Goal: Information Seeking & Learning: Compare options

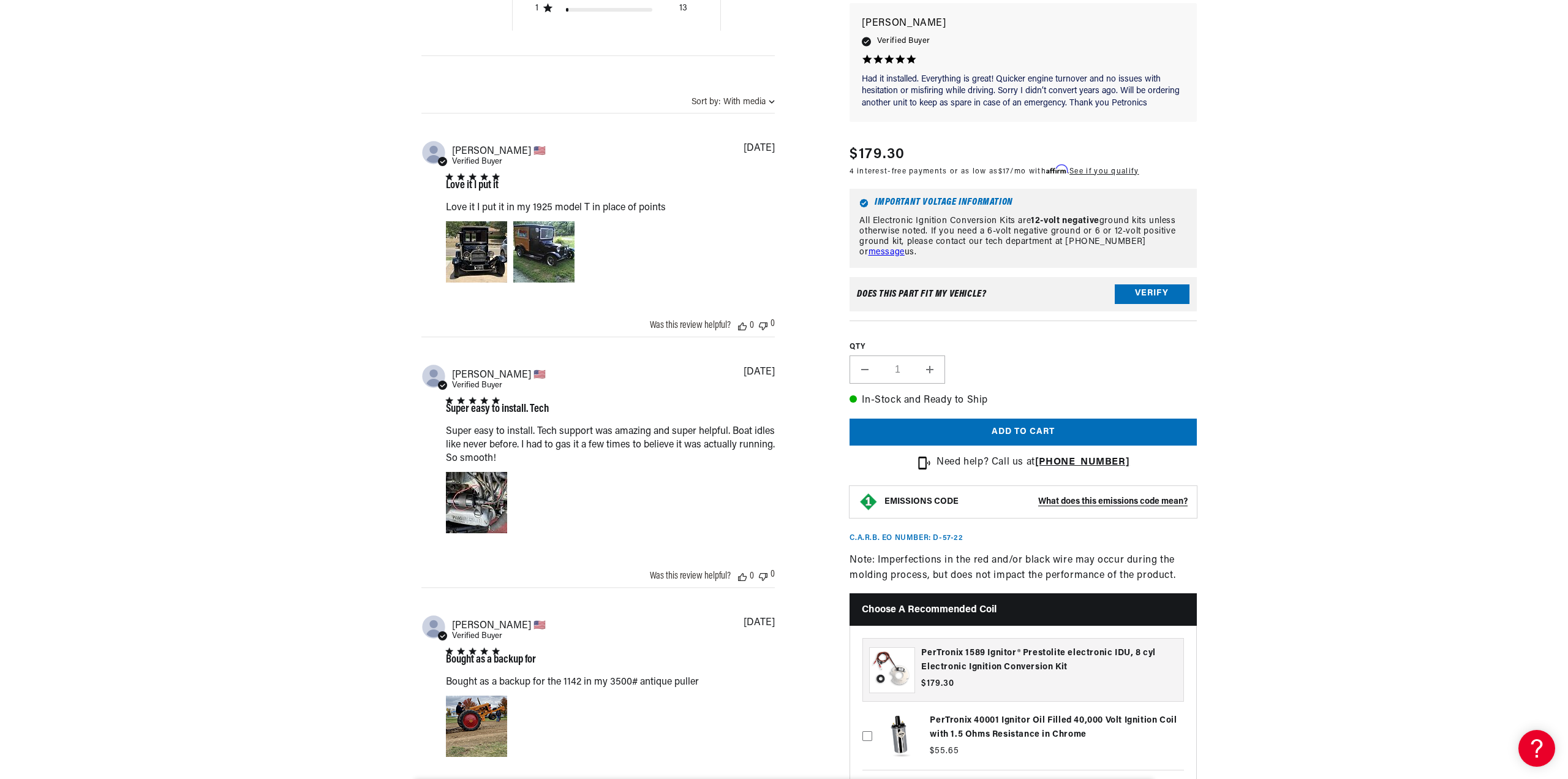
scroll to position [980, 0]
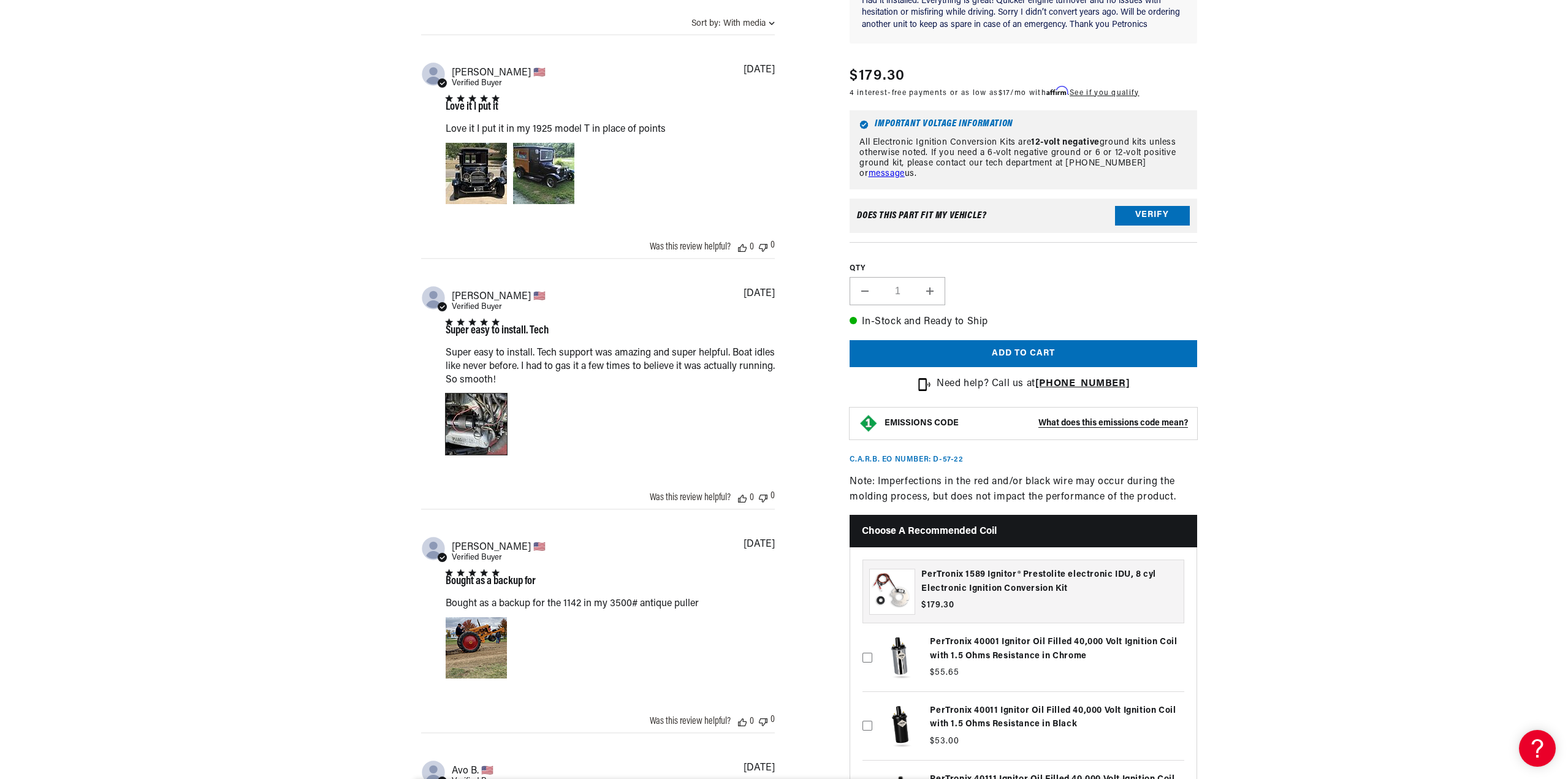
click at [490, 419] on div "Image of Review by Joseph C. on October 12, 23 number 1" at bounding box center [476, 424] width 61 height 61
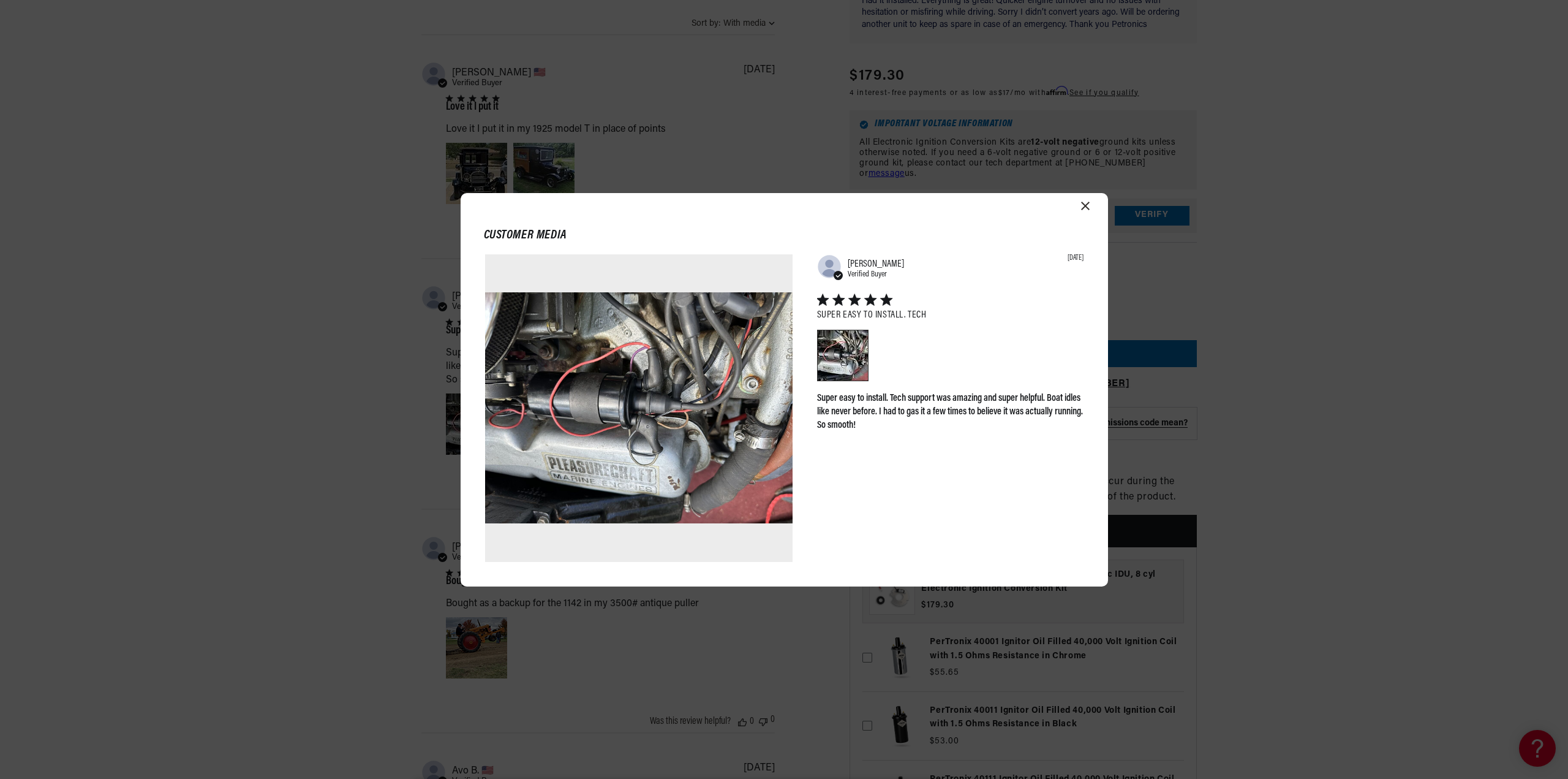
click at [137, 313] on div "Customer media Abstract user icon Joseph C. Verified Buyer 10/12/23 Super easy …" at bounding box center [784, 389] width 1568 height 779
click at [1090, 200] on div "Customer media Abstract user icon Joseph C. Verified Buyer 10/12/23 Super easy …" at bounding box center [784, 390] width 647 height 394
click at [1086, 202] on icon "Close modal" at bounding box center [1086, 206] width 9 height 9
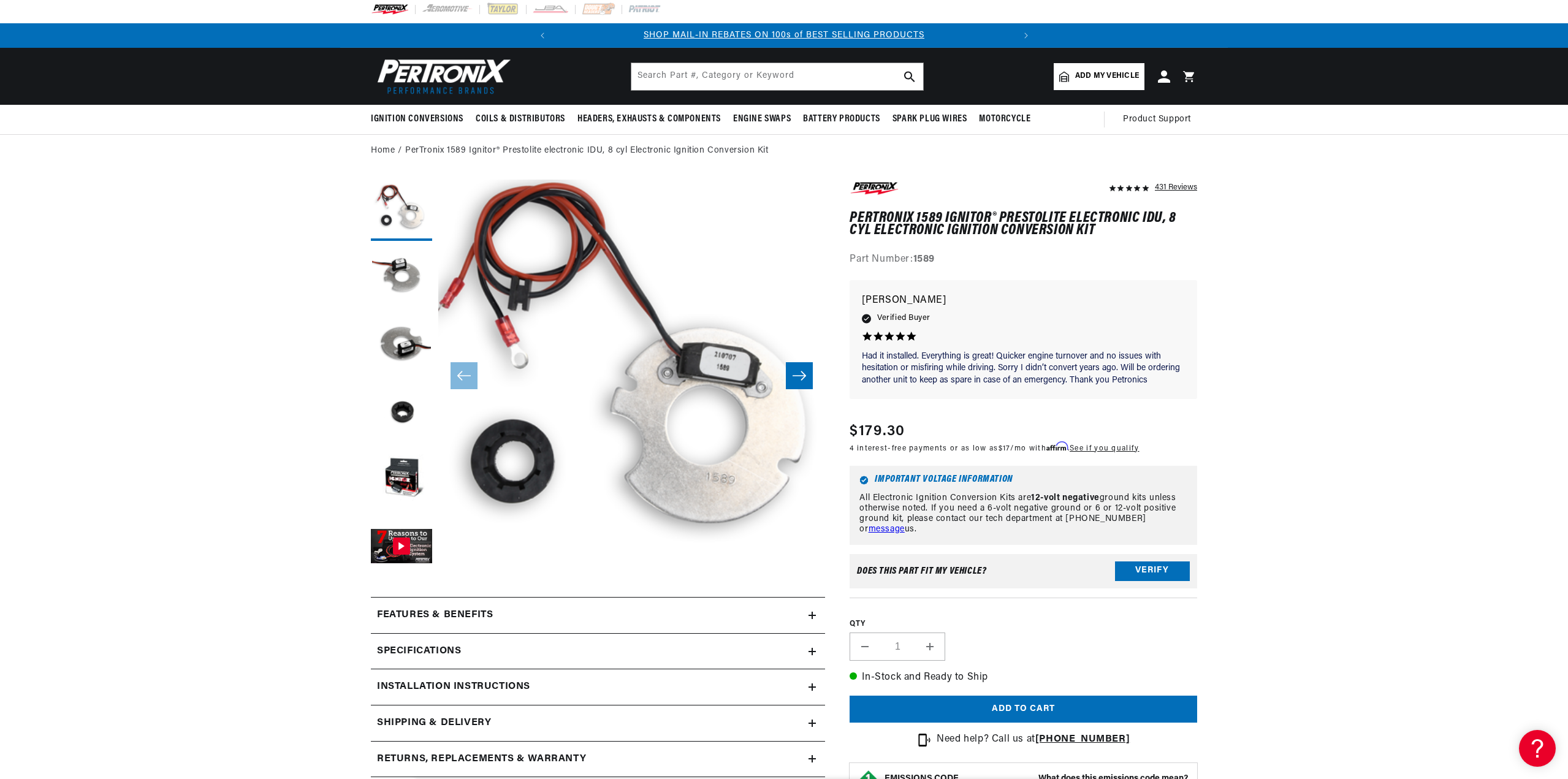
scroll to position [0, 0]
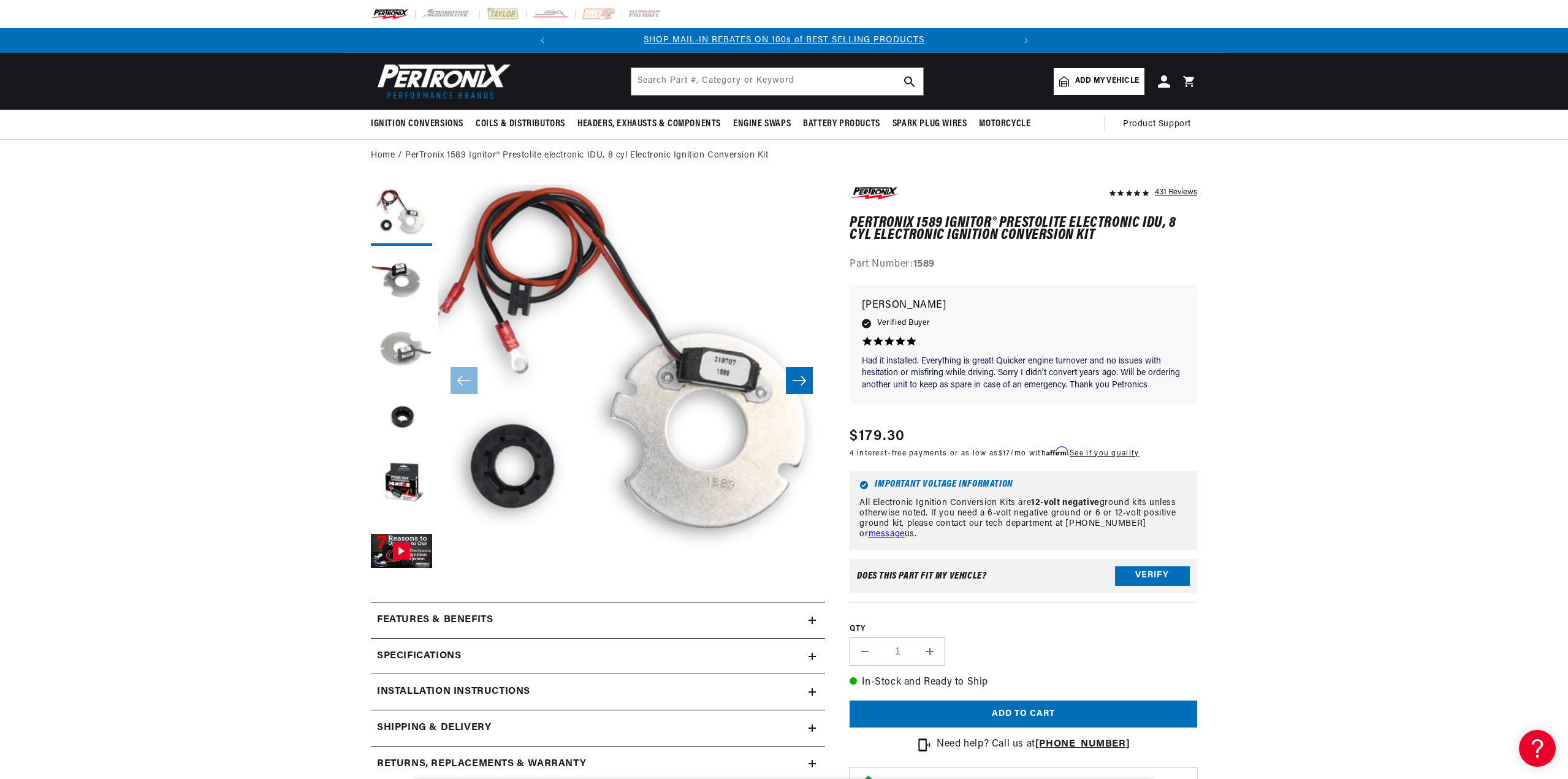
click at [403, 342] on button "Load image 3 in gallery view" at bounding box center [402, 350] width 61 height 61
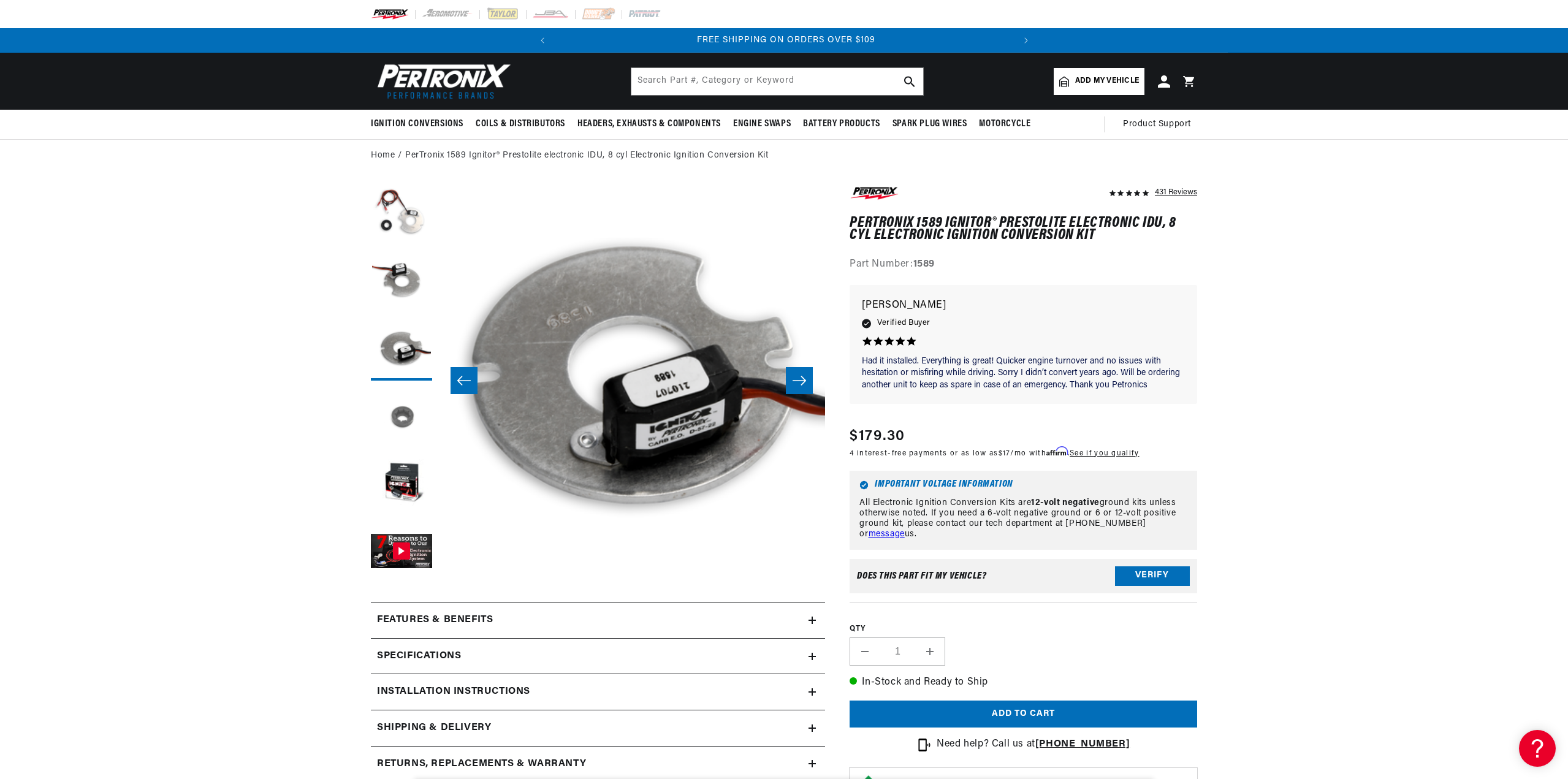
click at [406, 421] on button "Load image 4 in gallery view" at bounding box center [402, 417] width 61 height 61
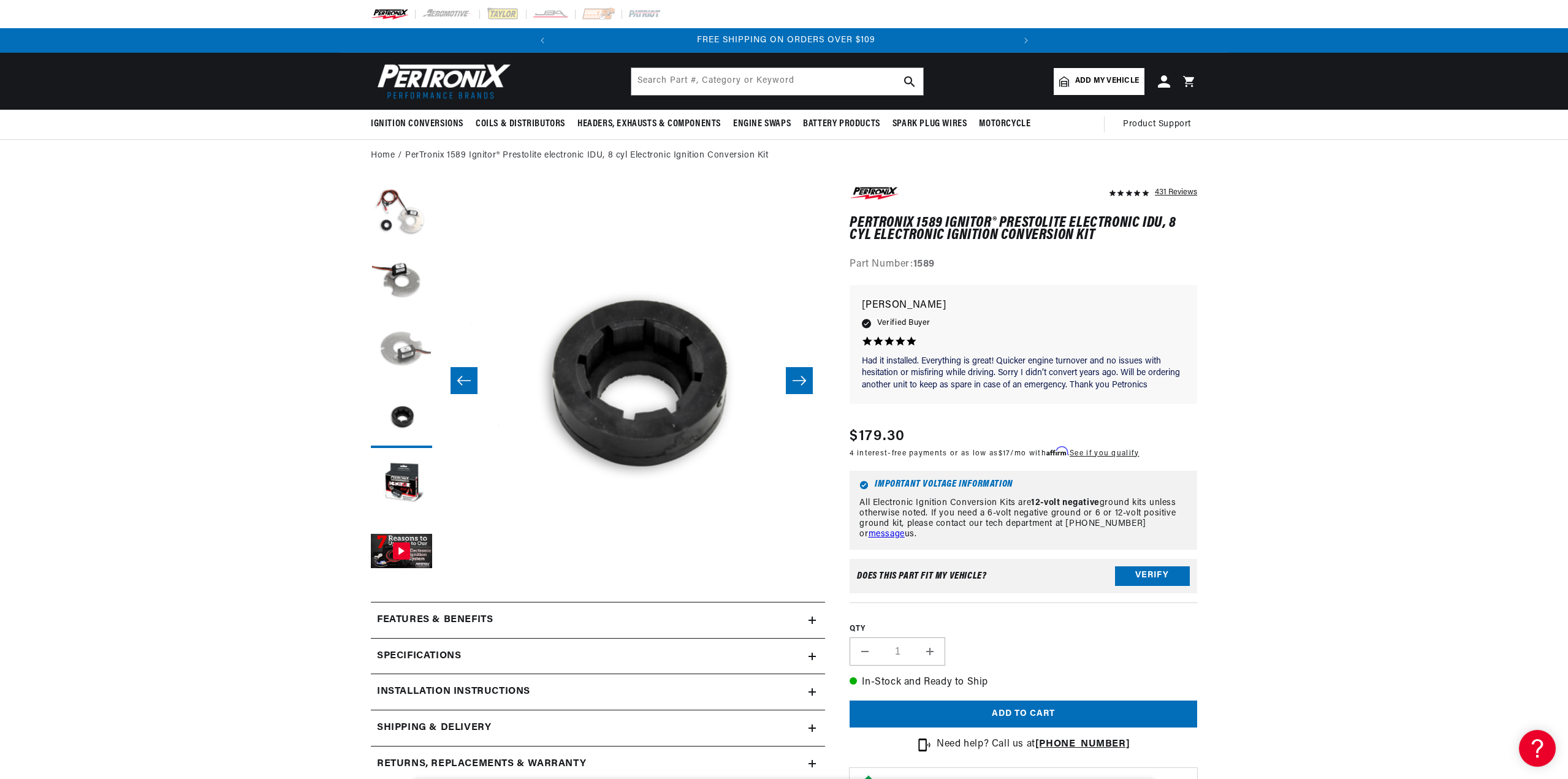
click at [394, 344] on button "Load image 3 in gallery view" at bounding box center [402, 350] width 61 height 61
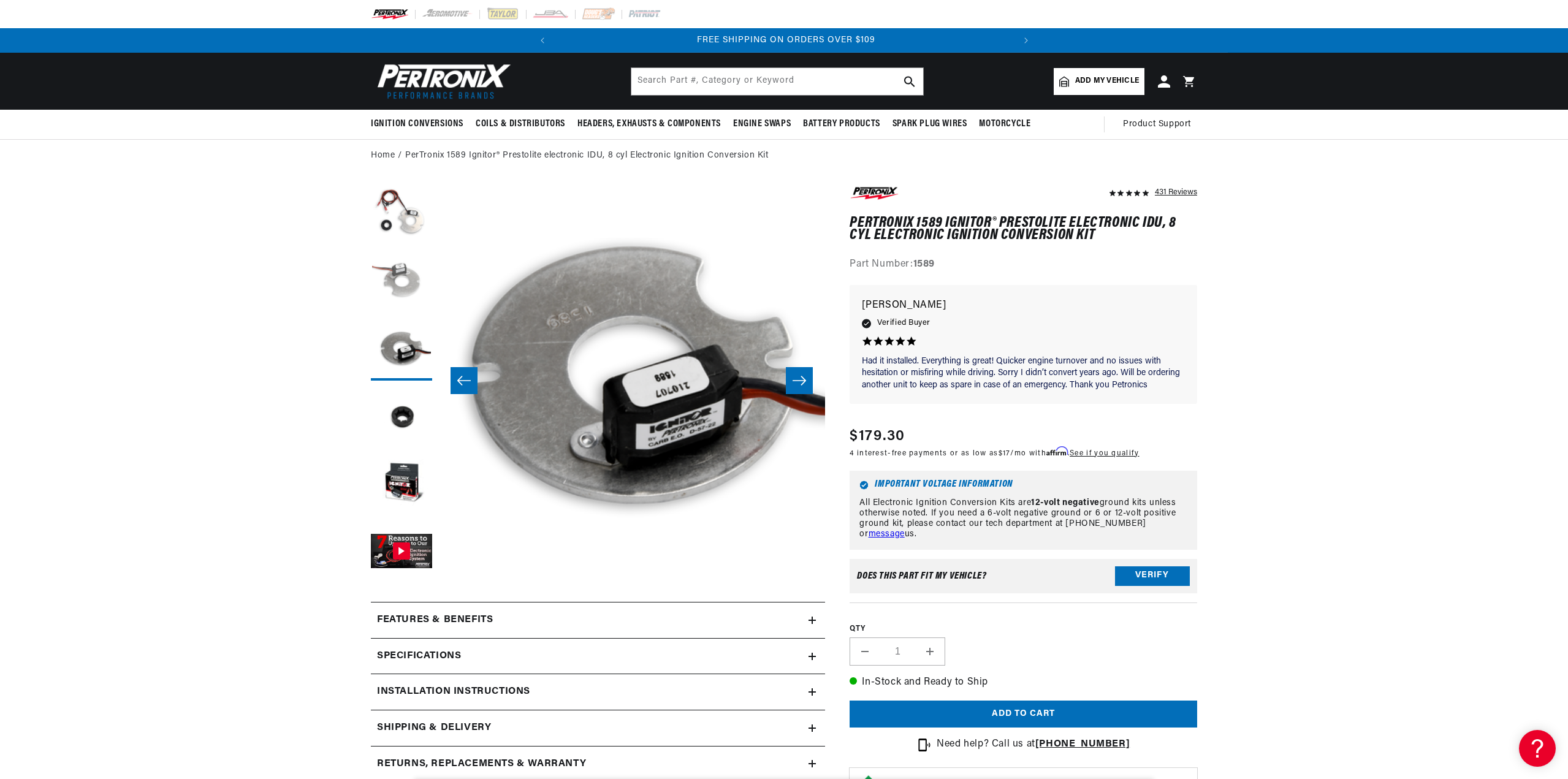
click at [409, 273] on button "Load image 2 in gallery view" at bounding box center [402, 282] width 61 height 61
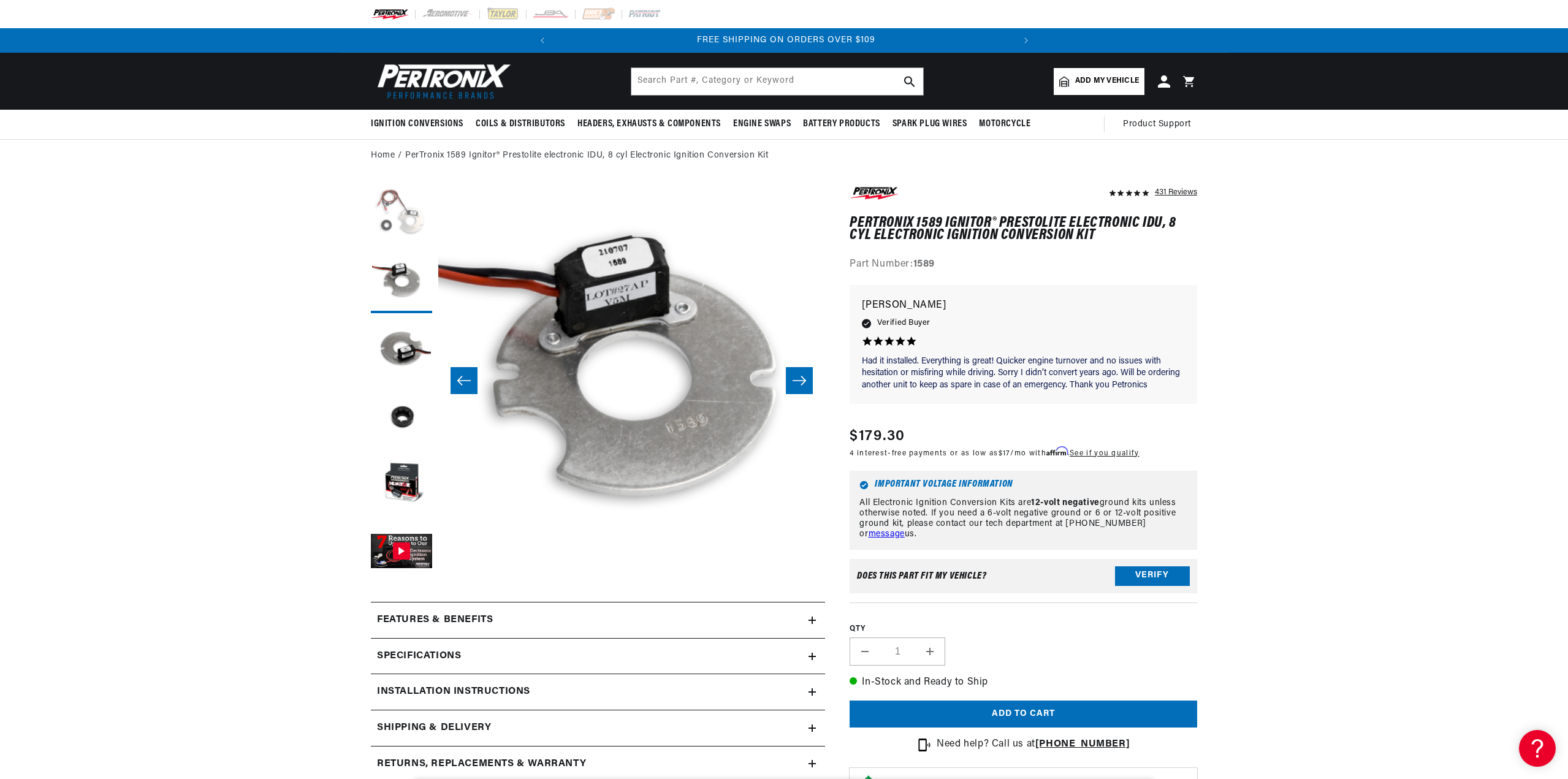
click at [403, 220] on button "Load image 1 in gallery view" at bounding box center [402, 215] width 61 height 61
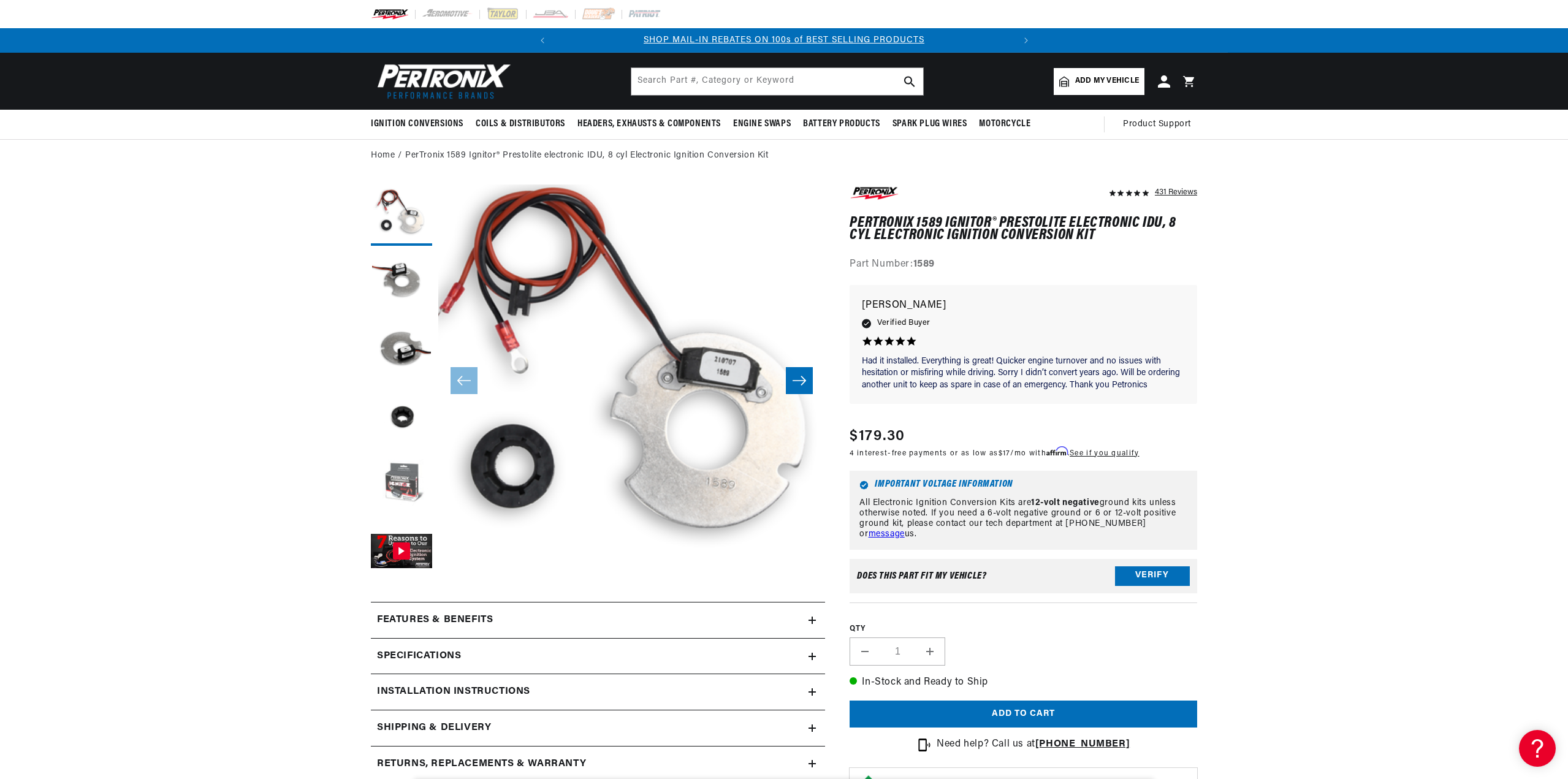
click at [393, 478] on button "Load image 5 in gallery view" at bounding box center [402, 484] width 61 height 61
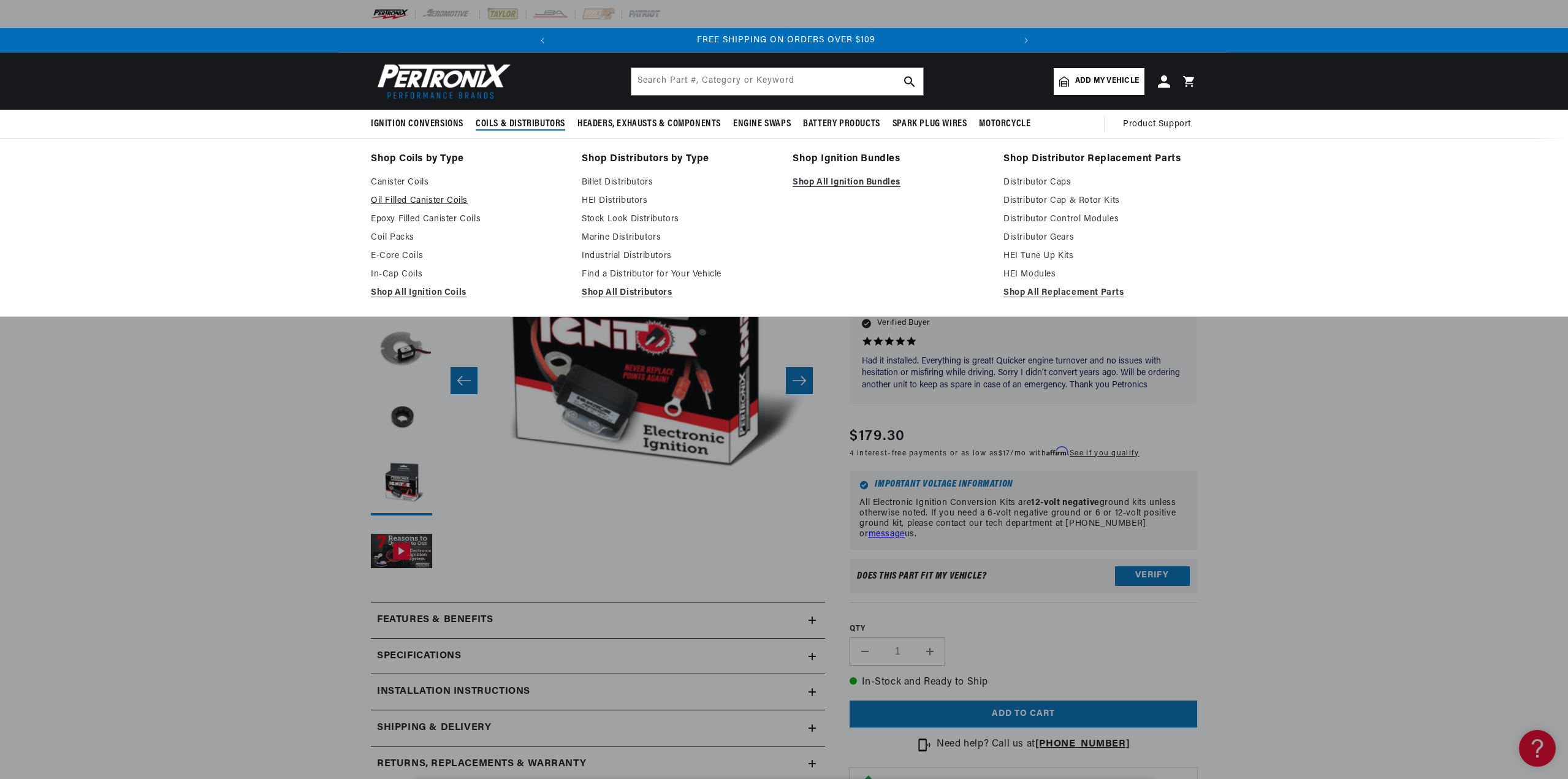
click at [403, 198] on link "Oil Filled Canister Coils" at bounding box center [468, 201] width 194 height 14
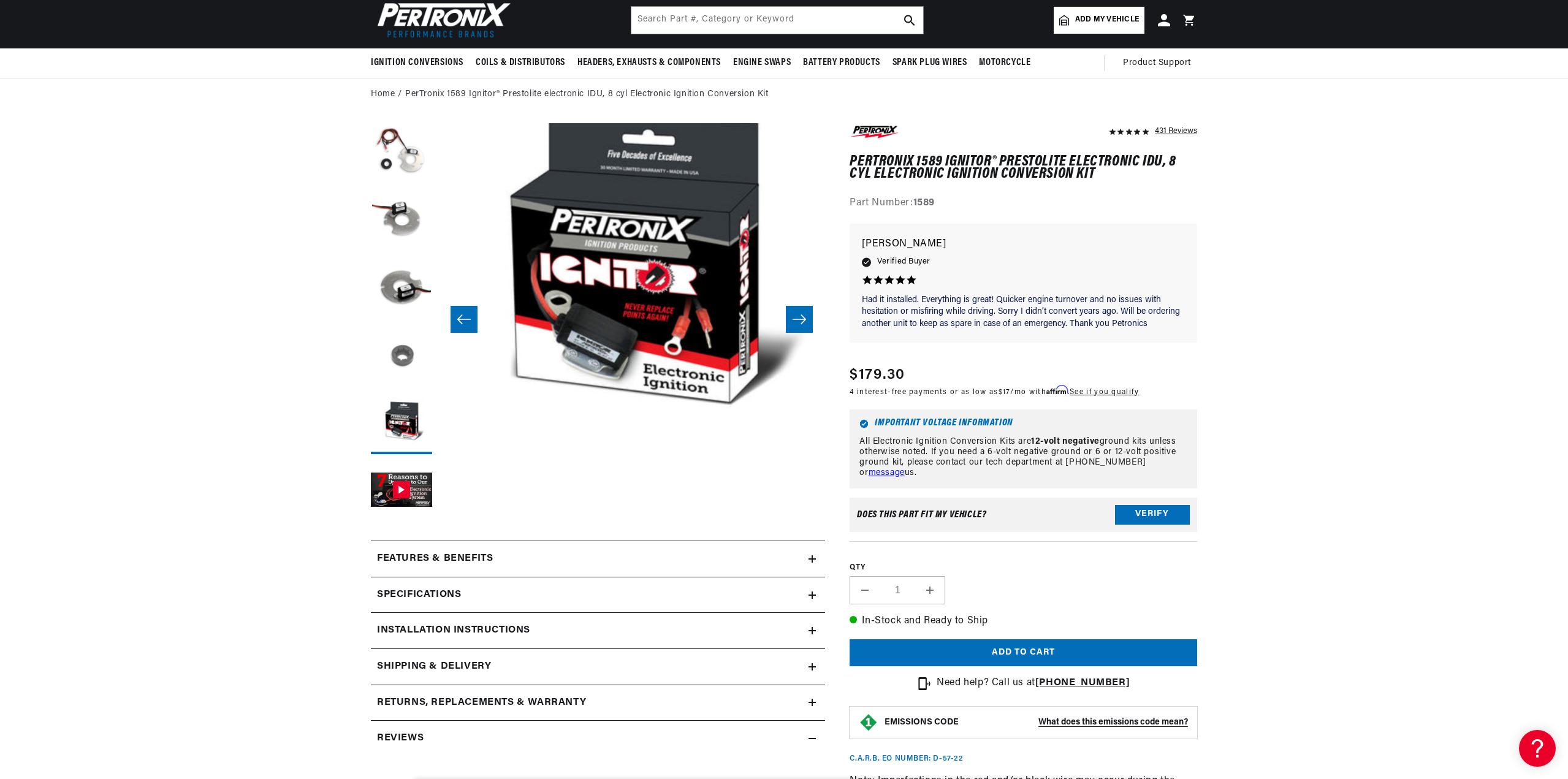
click at [396, 348] on button "Load image 4 in gallery view" at bounding box center [402, 356] width 61 height 61
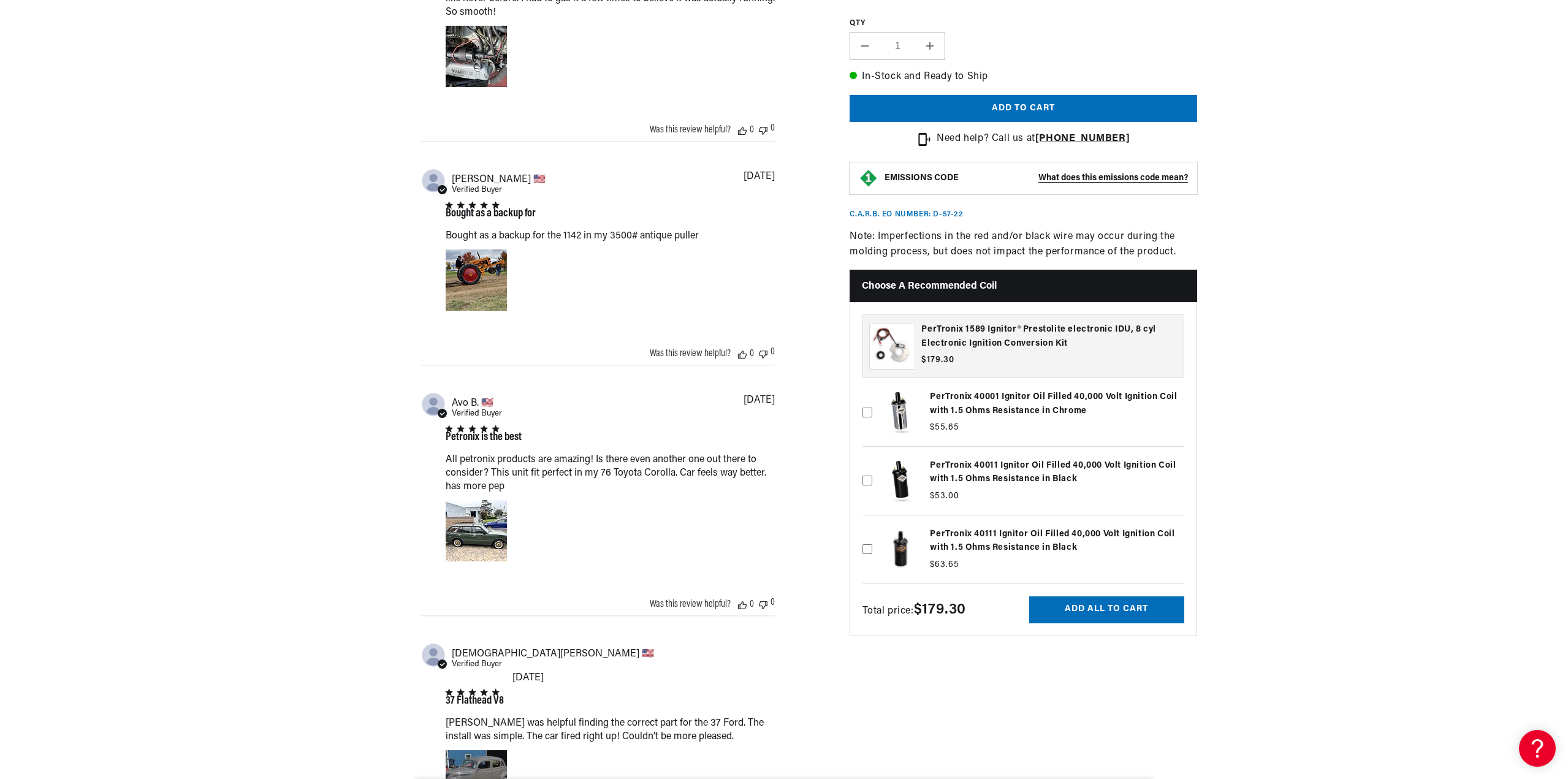
scroll to position [0, 457]
click at [867, 544] on icon at bounding box center [867, 549] width 10 height 10
click at [867, 534] on input "checkbox" at bounding box center [867, 529] width 10 height 10
checkbox input "true"
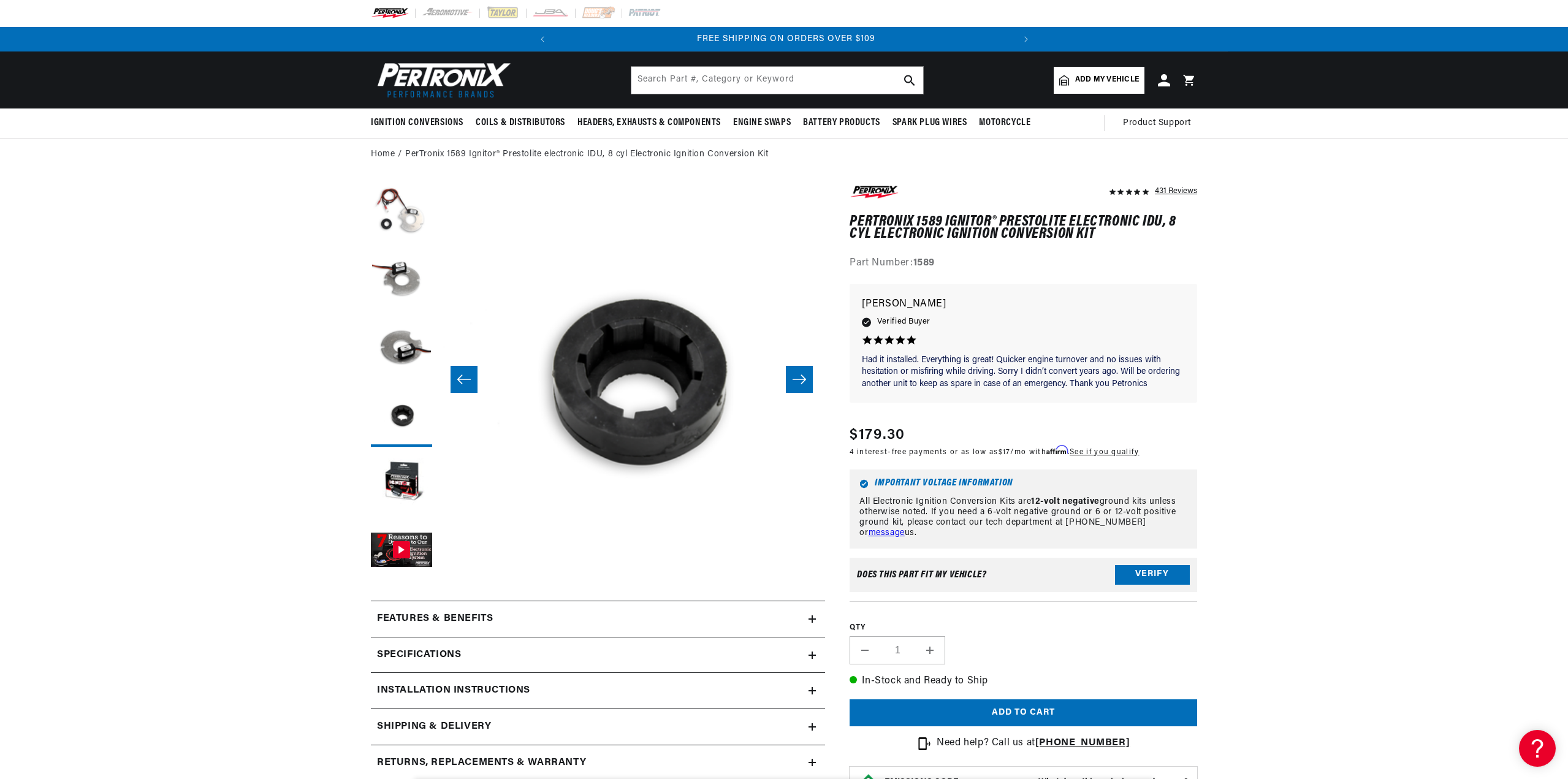
scroll to position [0, 0]
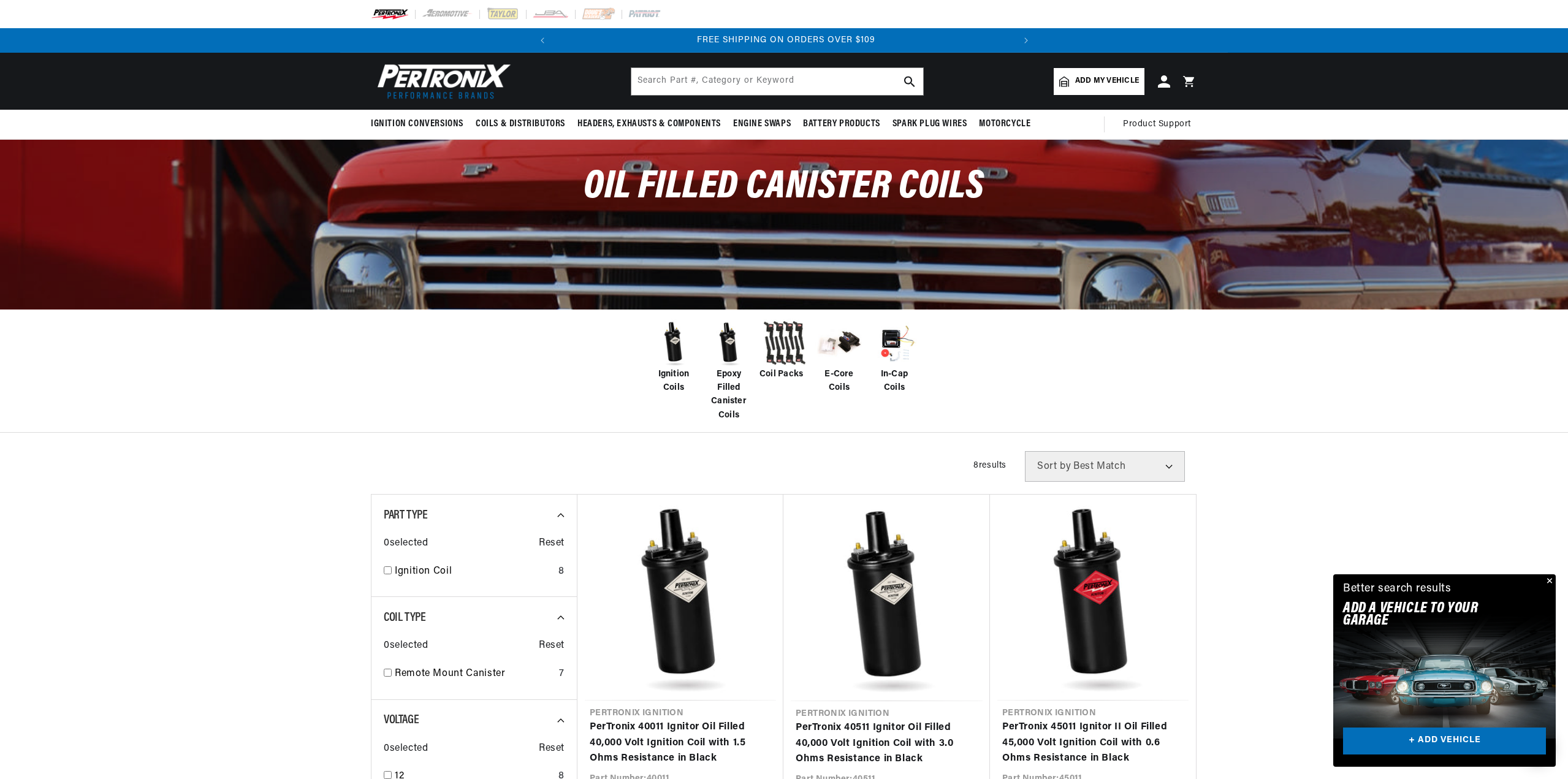
click at [730, 342] on img at bounding box center [729, 343] width 49 height 49
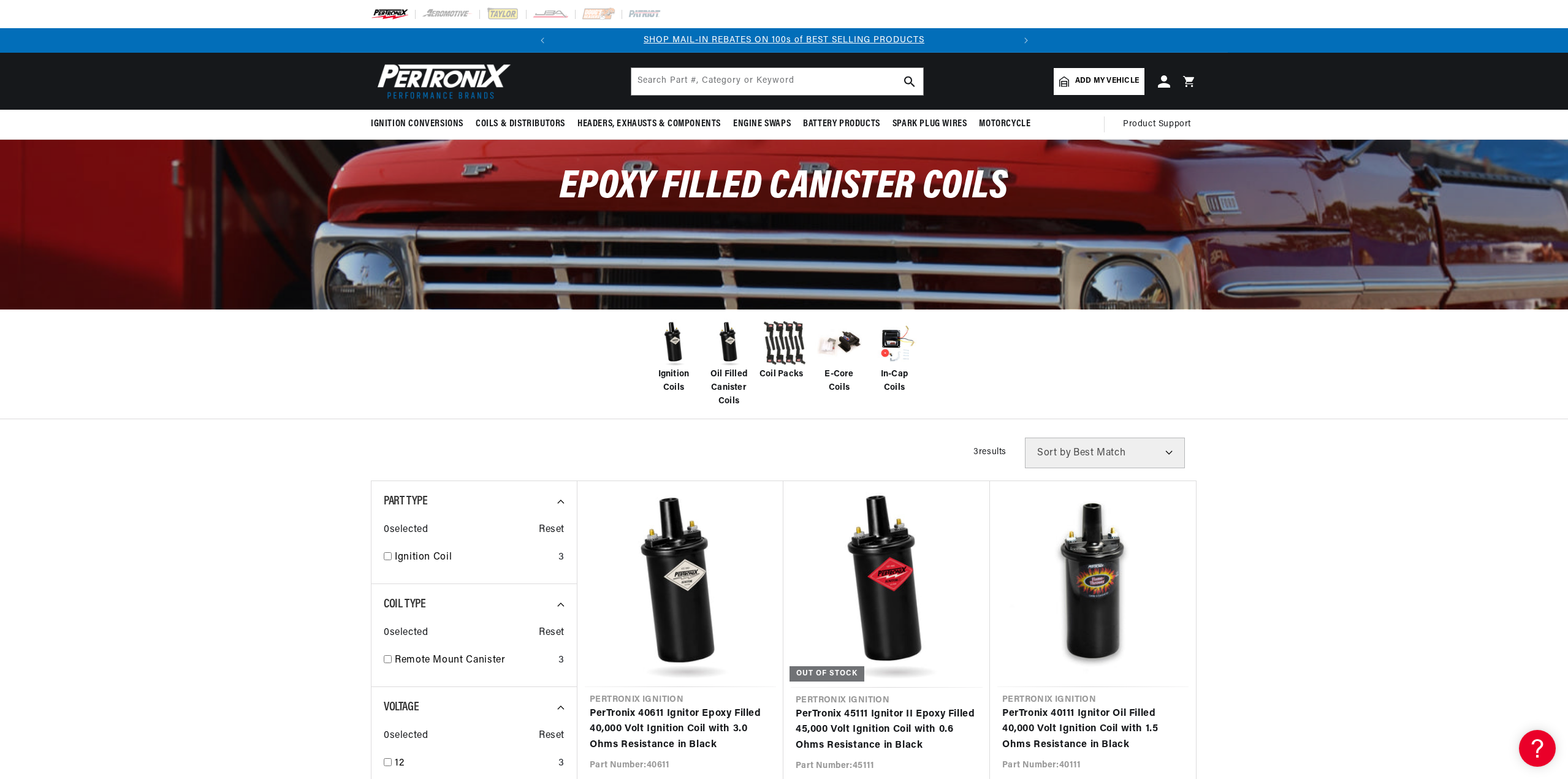
scroll to position [245, 0]
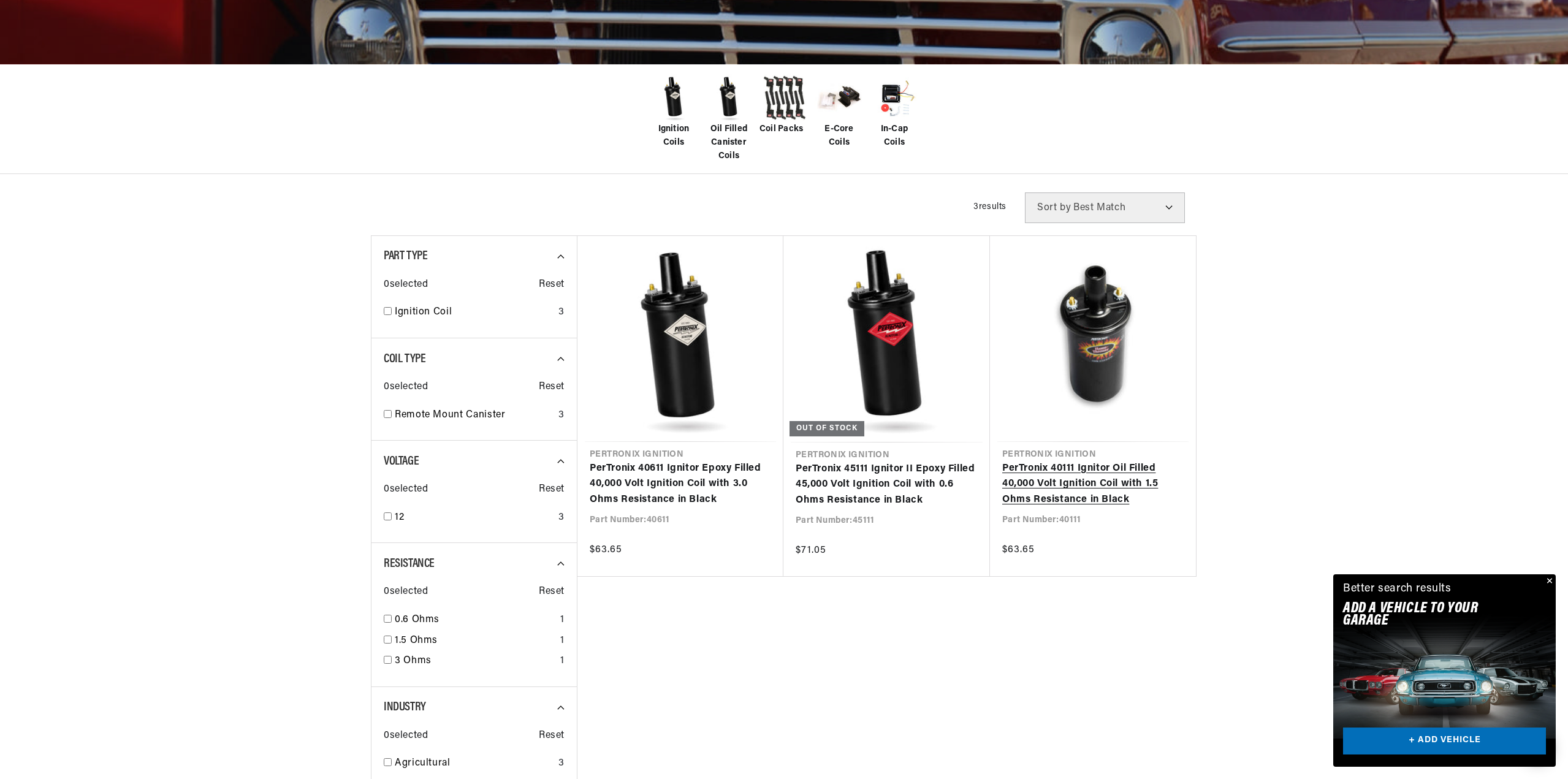
click at [1094, 461] on link "PerTronix 40111 Ignitor Oil Filled 40,000 Volt Ignition Coil with 1.5 Ohms Resi…" at bounding box center [1093, 484] width 182 height 48
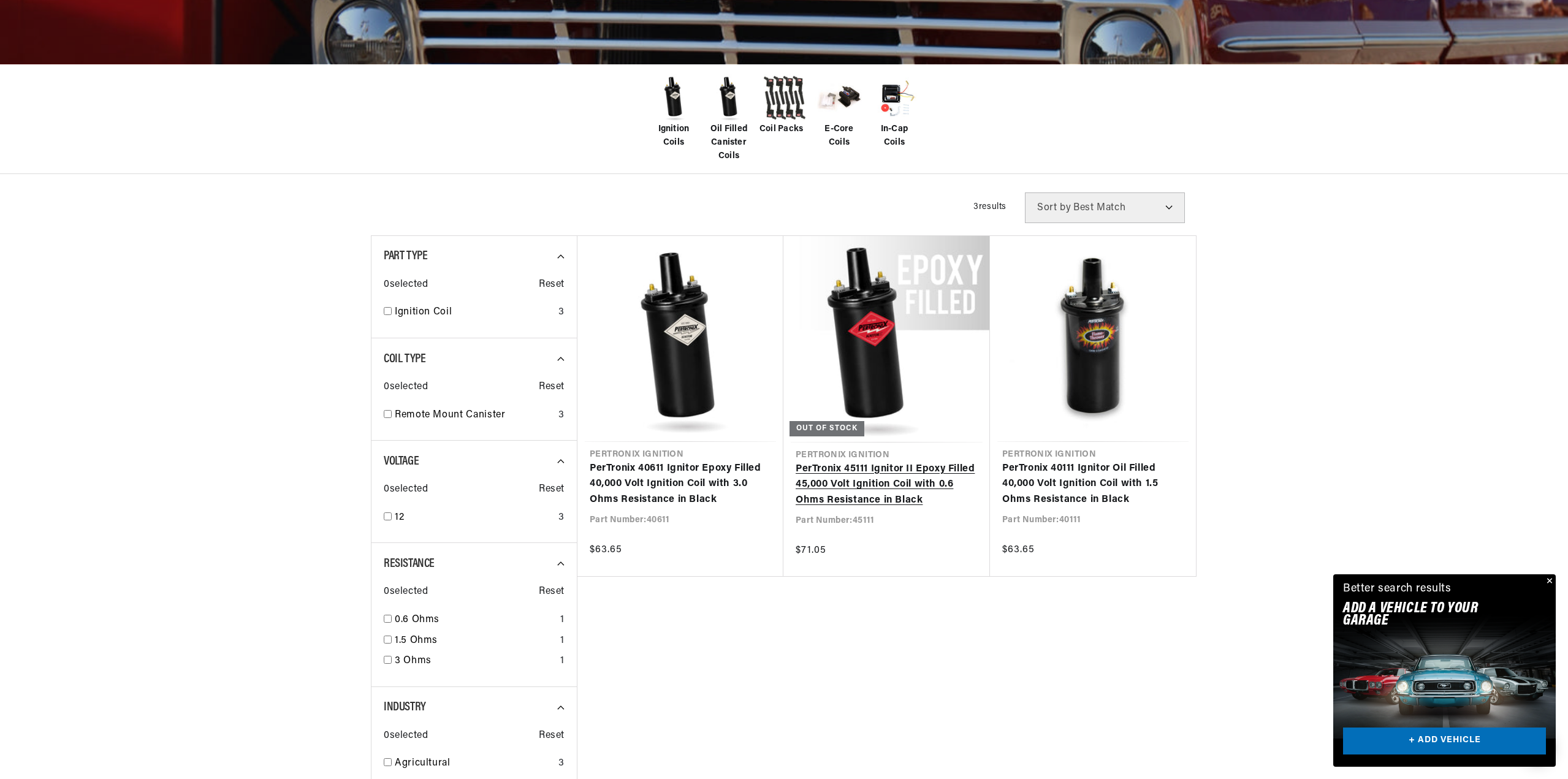
click at [894, 462] on link "PerTronix 45111 Ignitor II Epoxy Filled 45,000 Volt Ignition Coil with 0.6 Ohms…" at bounding box center [886, 485] width 182 height 48
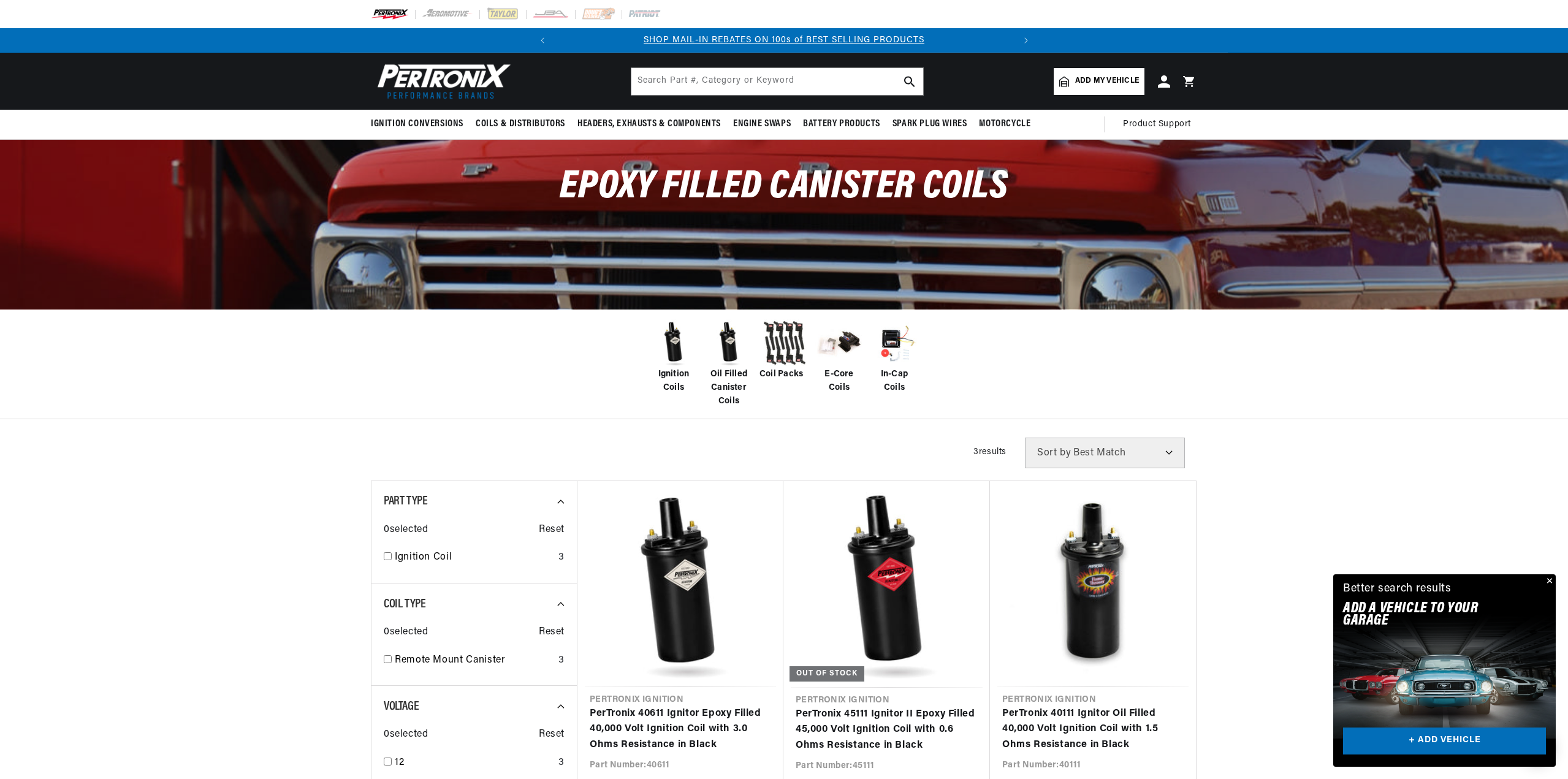
click at [680, 345] on img at bounding box center [673, 343] width 49 height 49
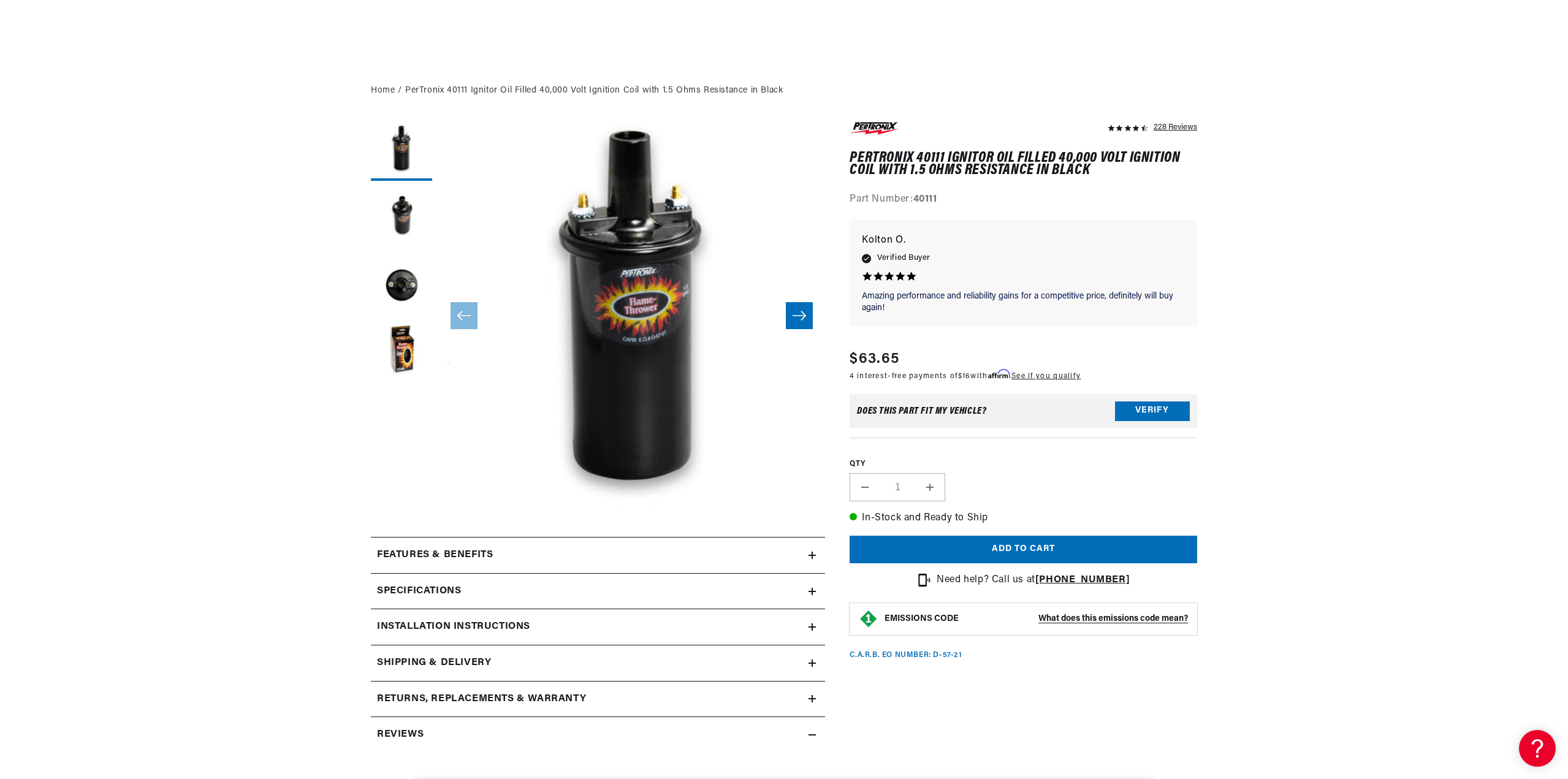
scroll to position [184, 0]
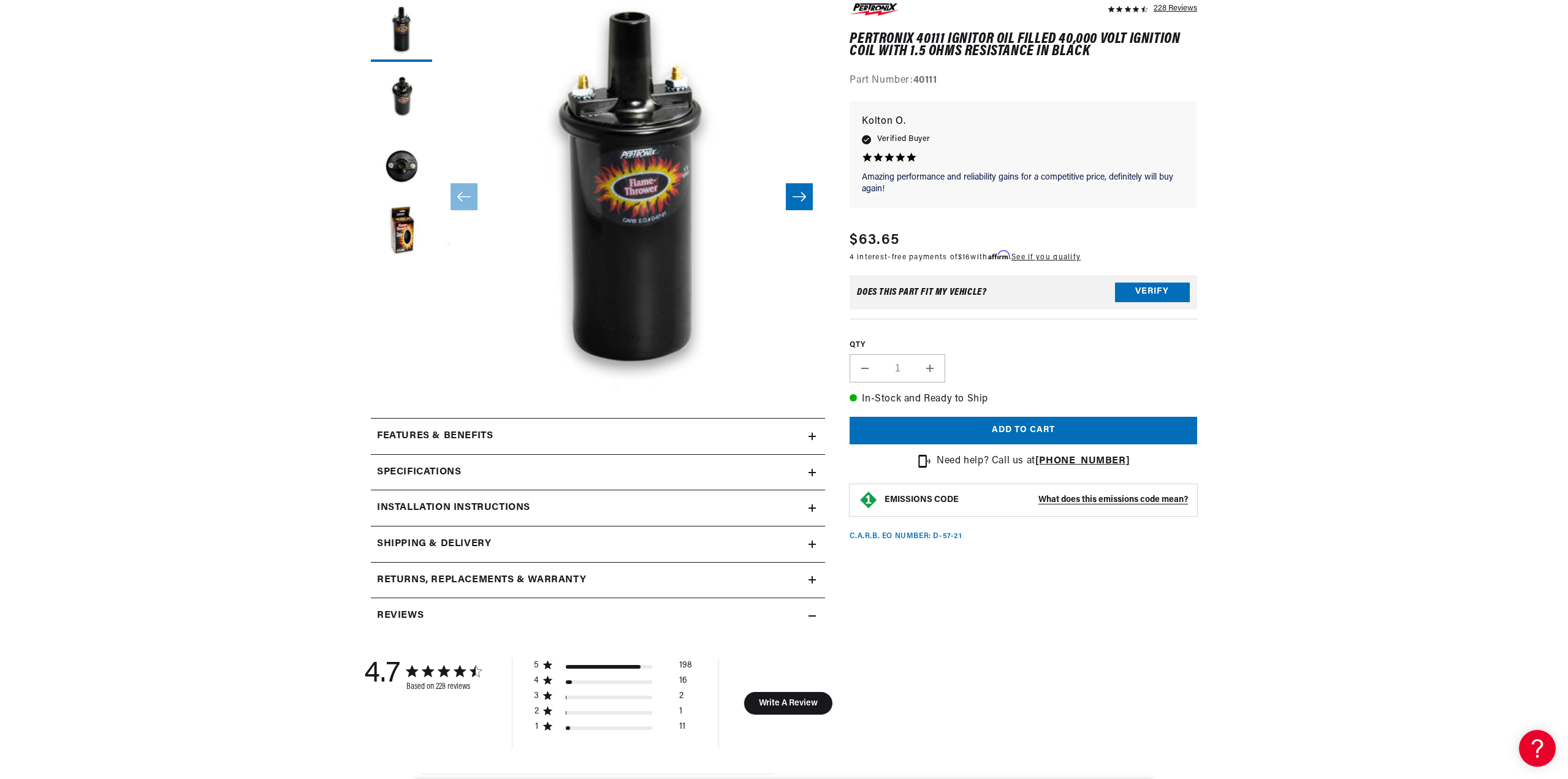
click at [418, 433] on h2 "Features & Benefits" at bounding box center [435, 437] width 116 height 16
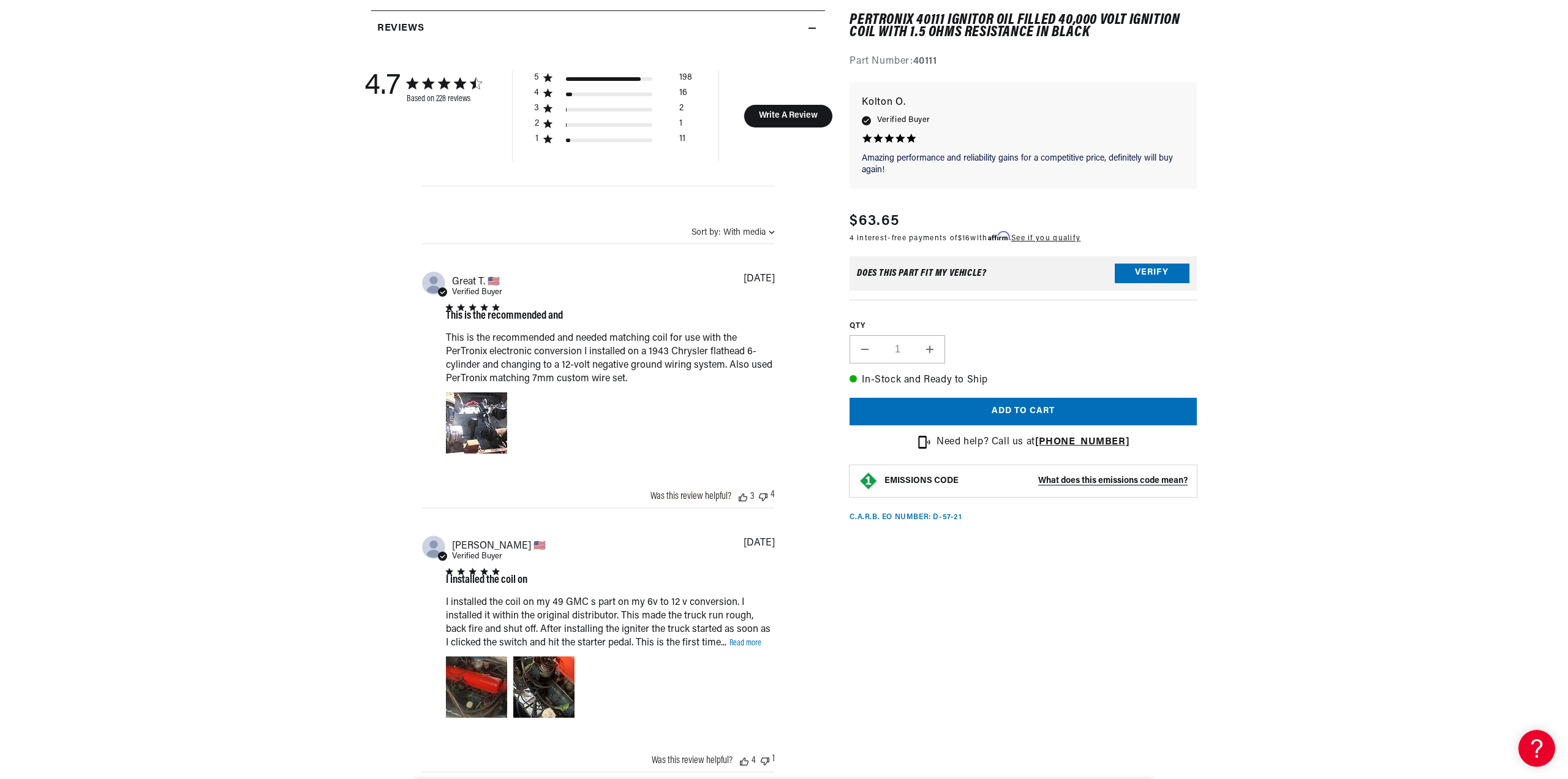
scroll to position [1164, 0]
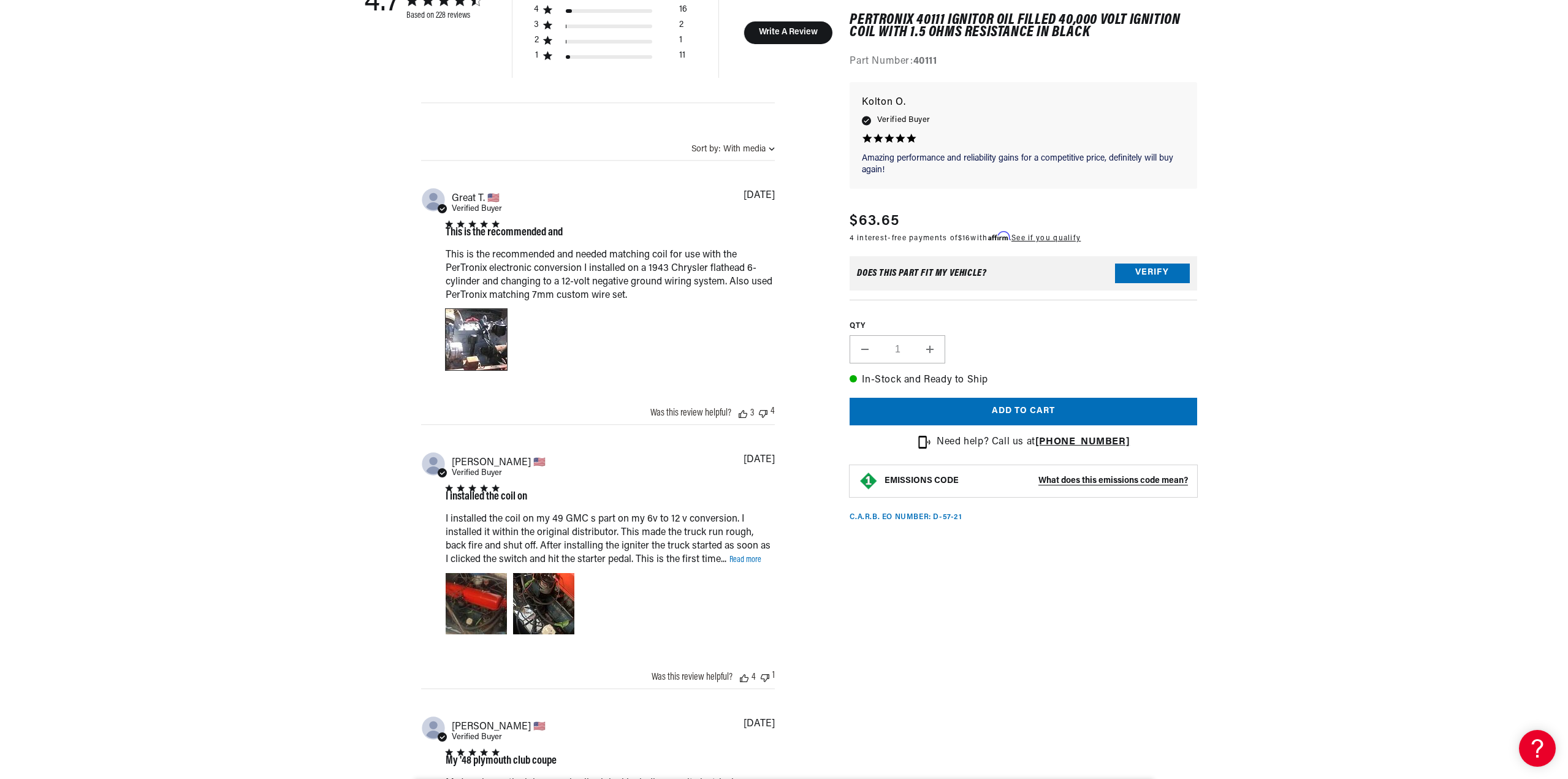
click at [478, 332] on div "Image of Review by Great T. on April 21, 24 number 1" at bounding box center [476, 340] width 61 height 61
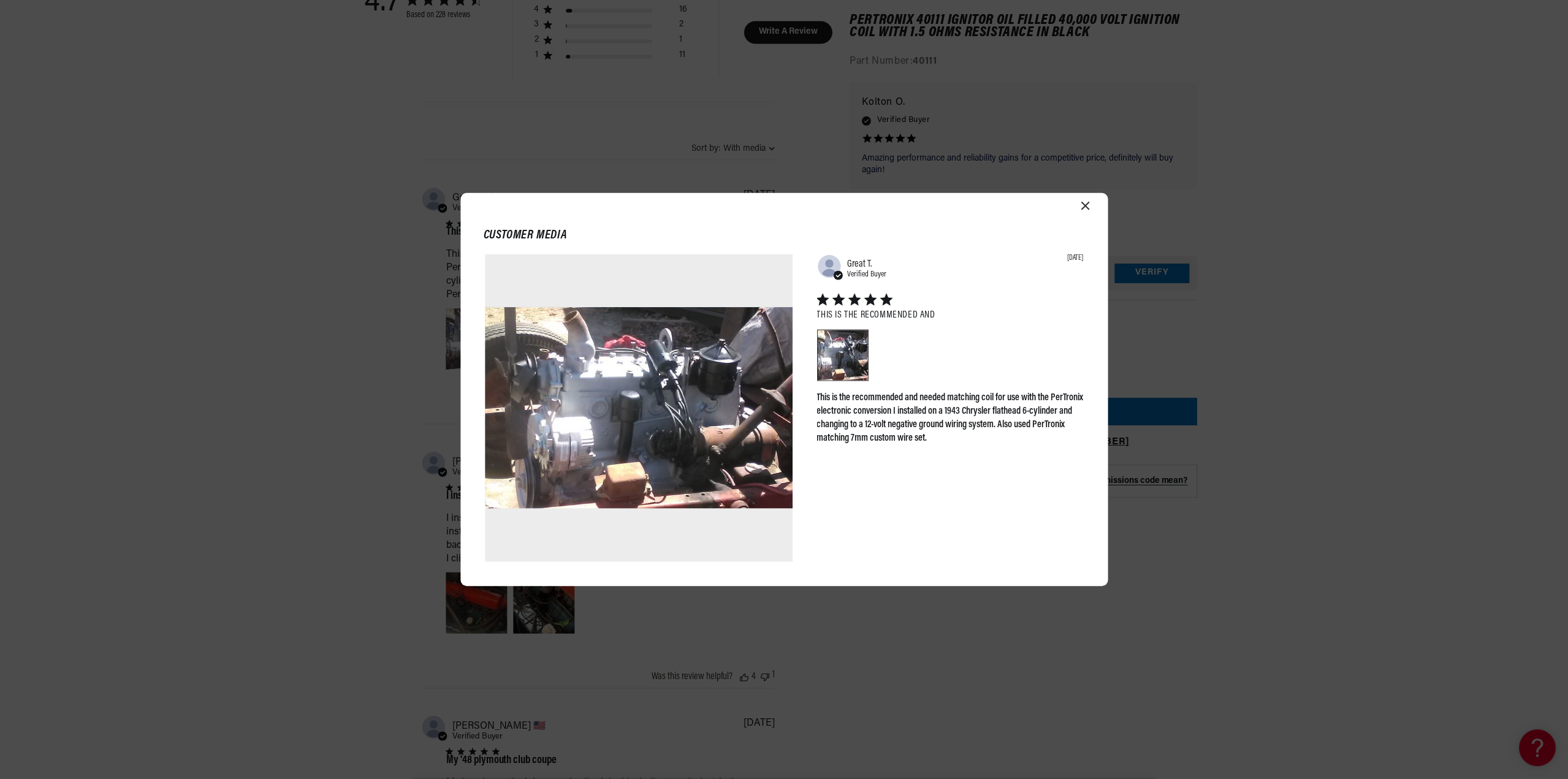
scroll to position [0, 0]
click at [1085, 207] on icon "Close modal" at bounding box center [1086, 206] width 9 height 9
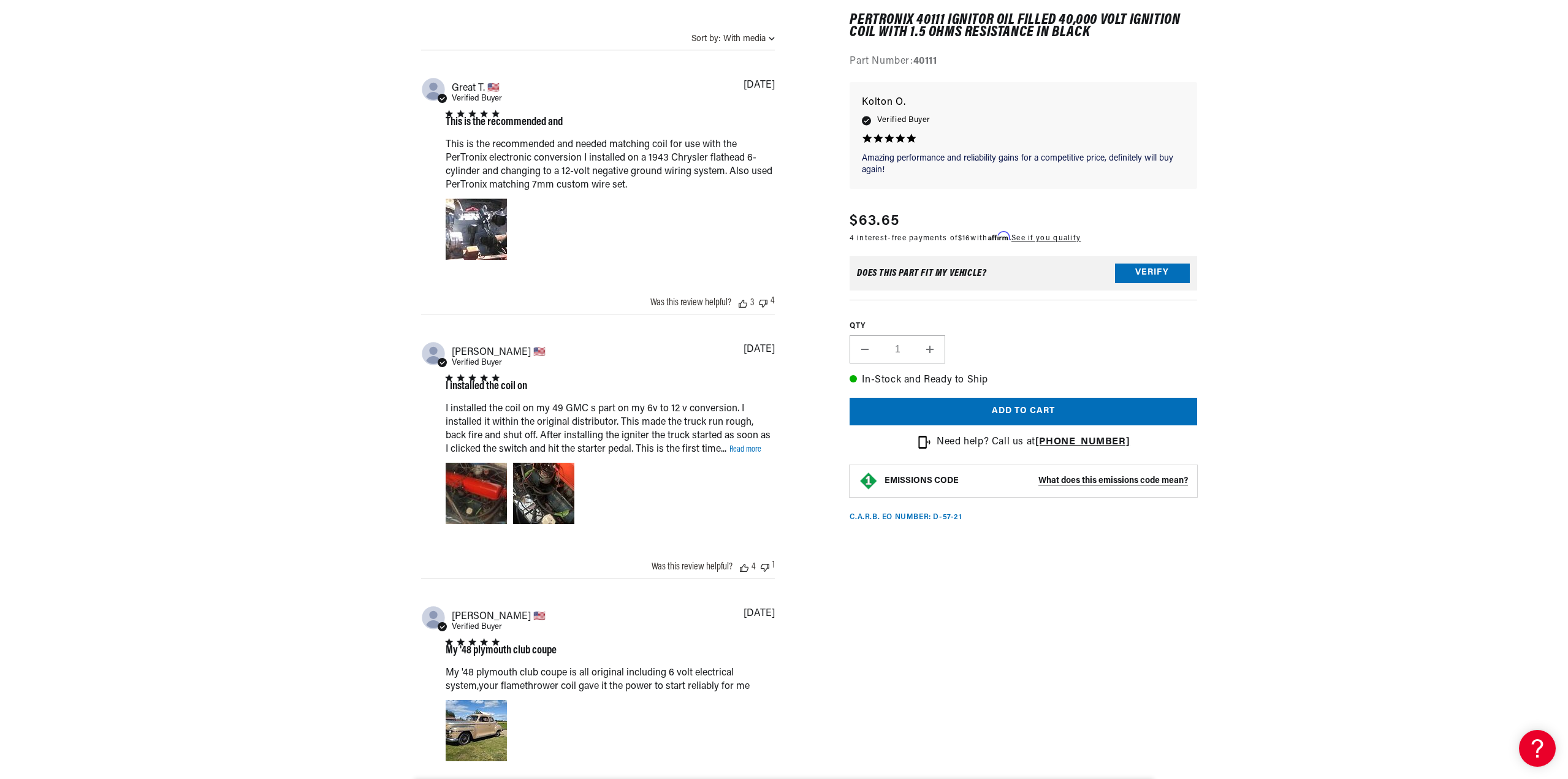
scroll to position [1288, 0]
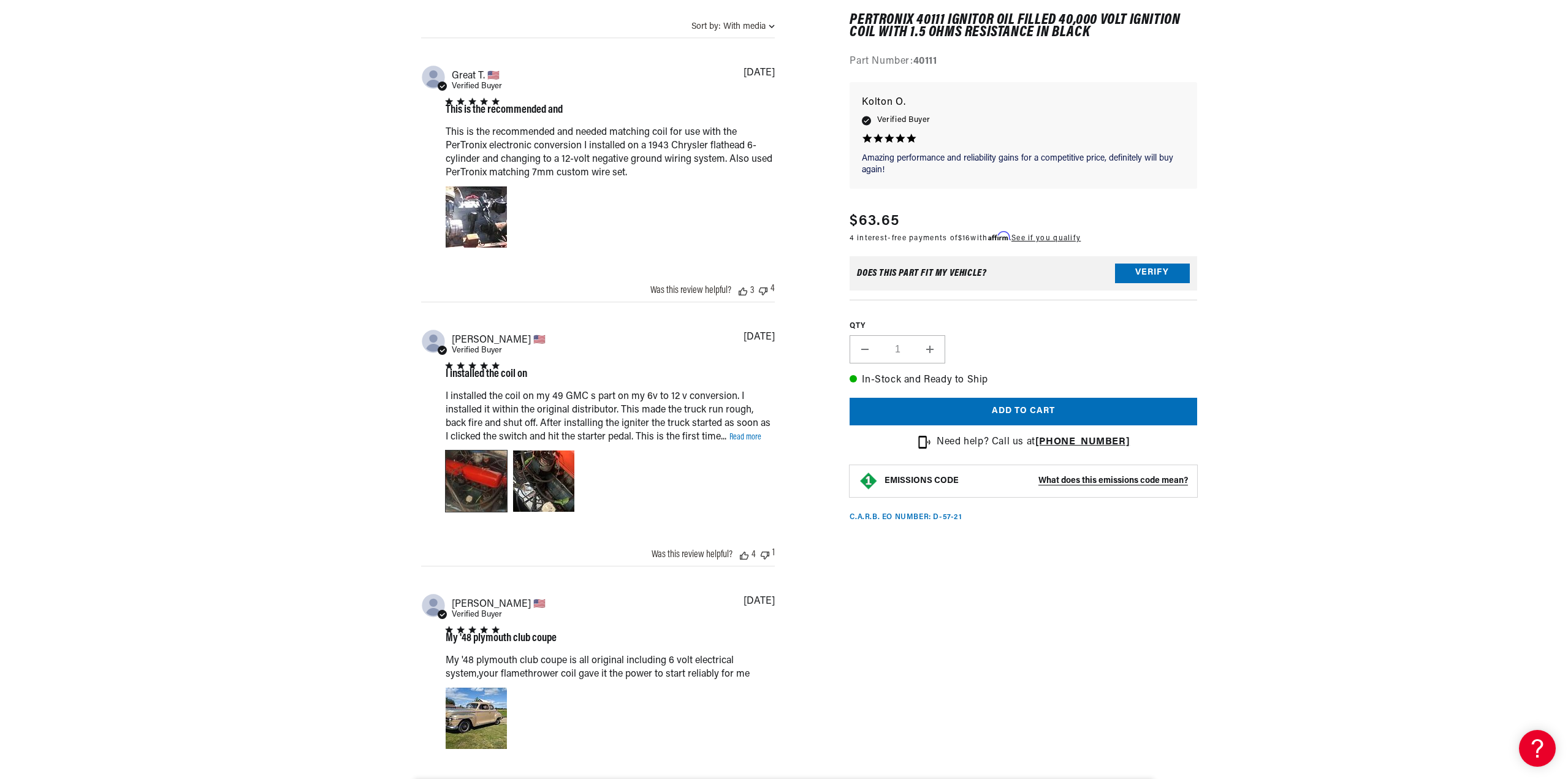
click at [477, 487] on div "Video of Review by Alfonso D. on December 12, 23 number 1" at bounding box center [476, 481] width 61 height 61
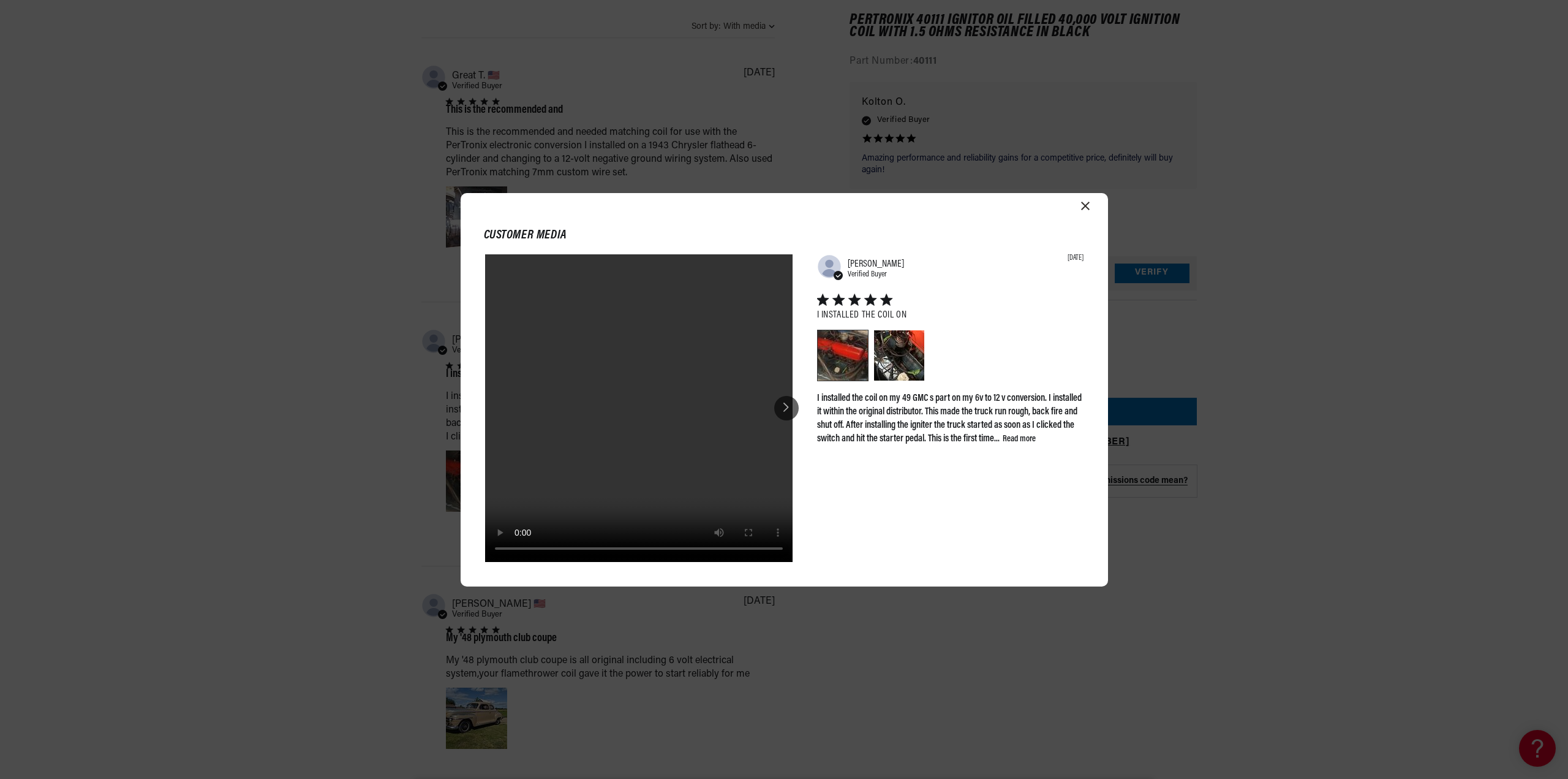
click at [1084, 203] on icon "Close modal" at bounding box center [1086, 206] width 9 height 9
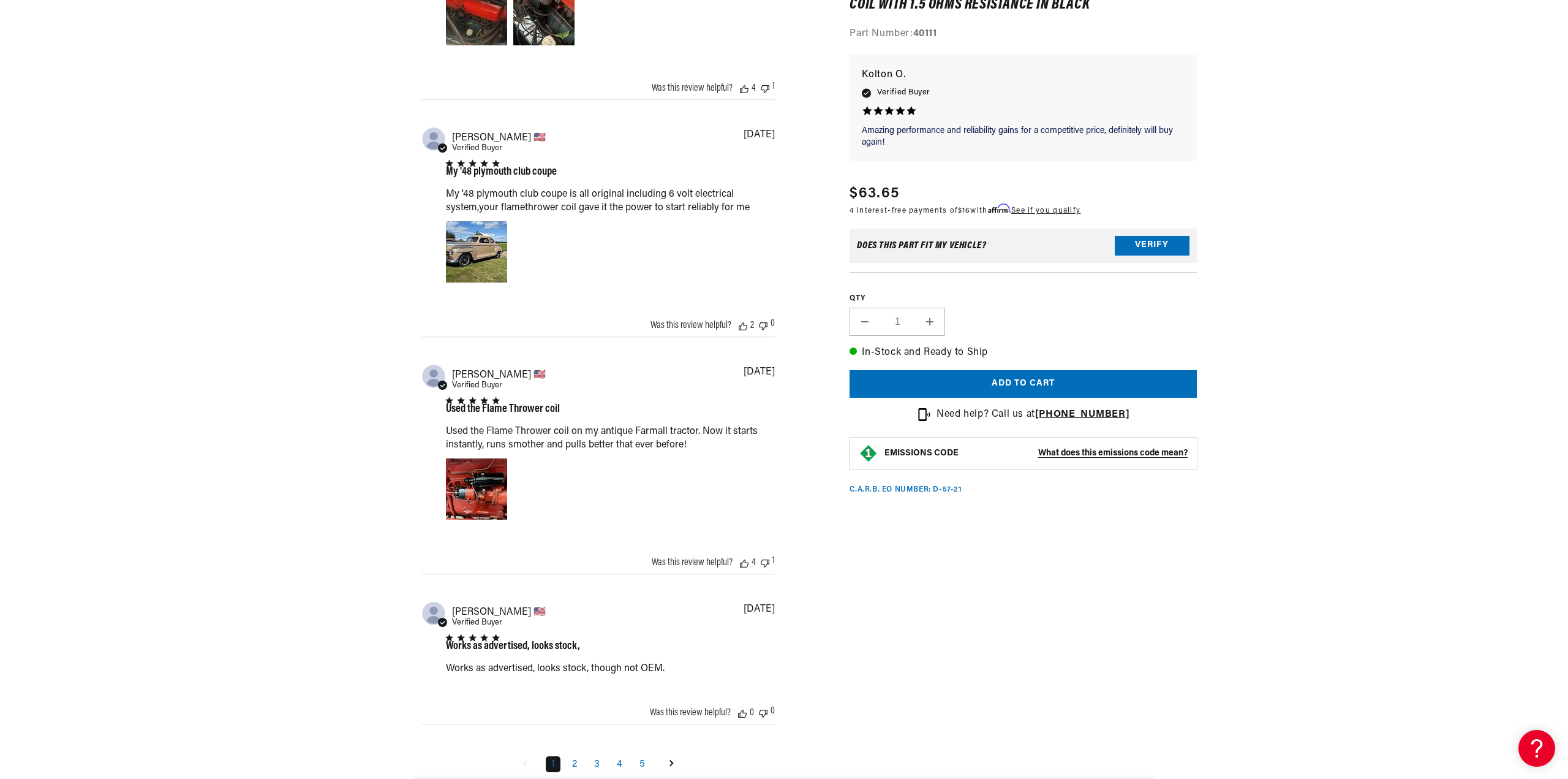
scroll to position [0, 0]
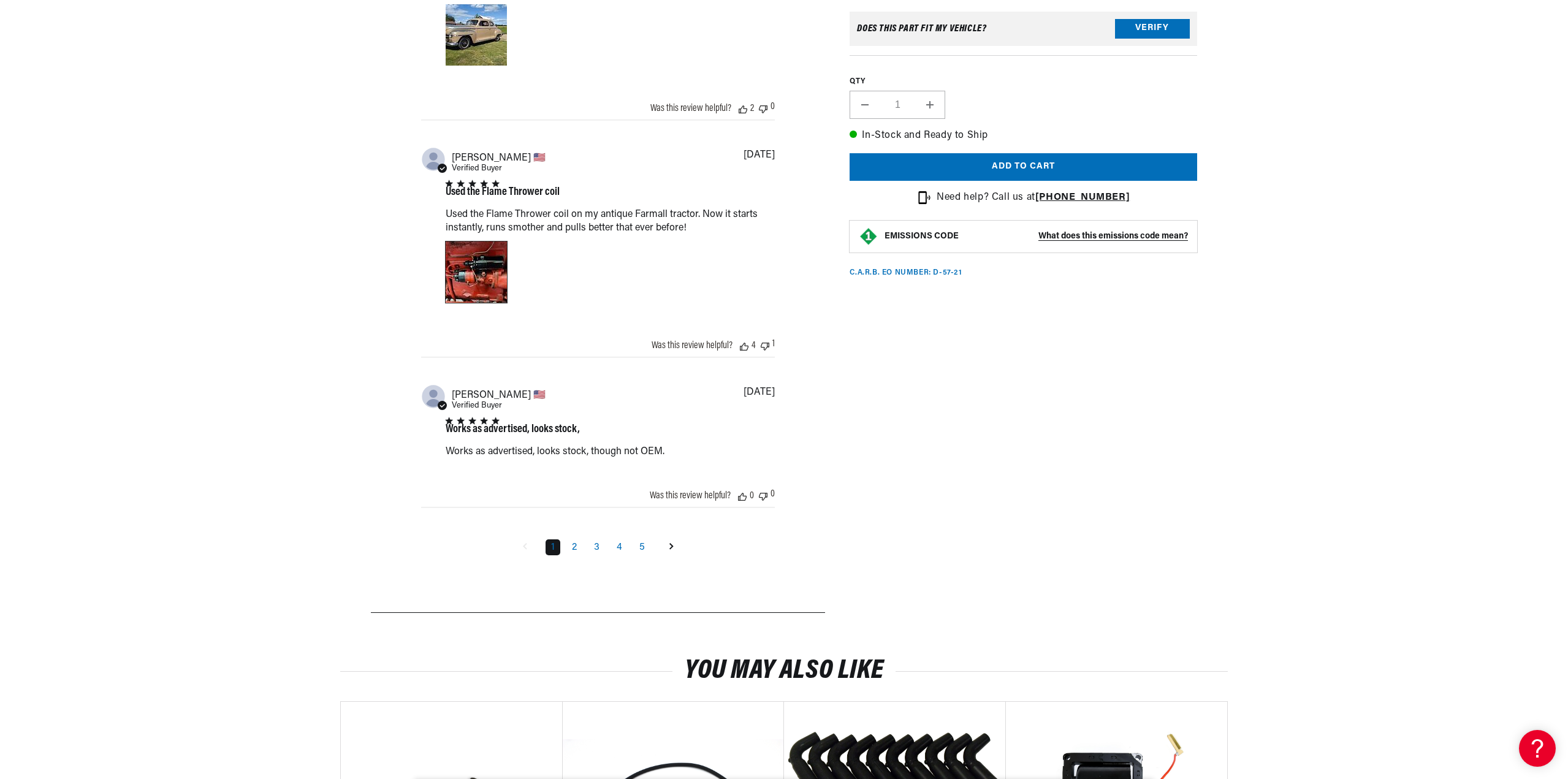
click at [474, 270] on div "Image of Review by Ken M. on November 16, 22 number 1" at bounding box center [476, 272] width 61 height 61
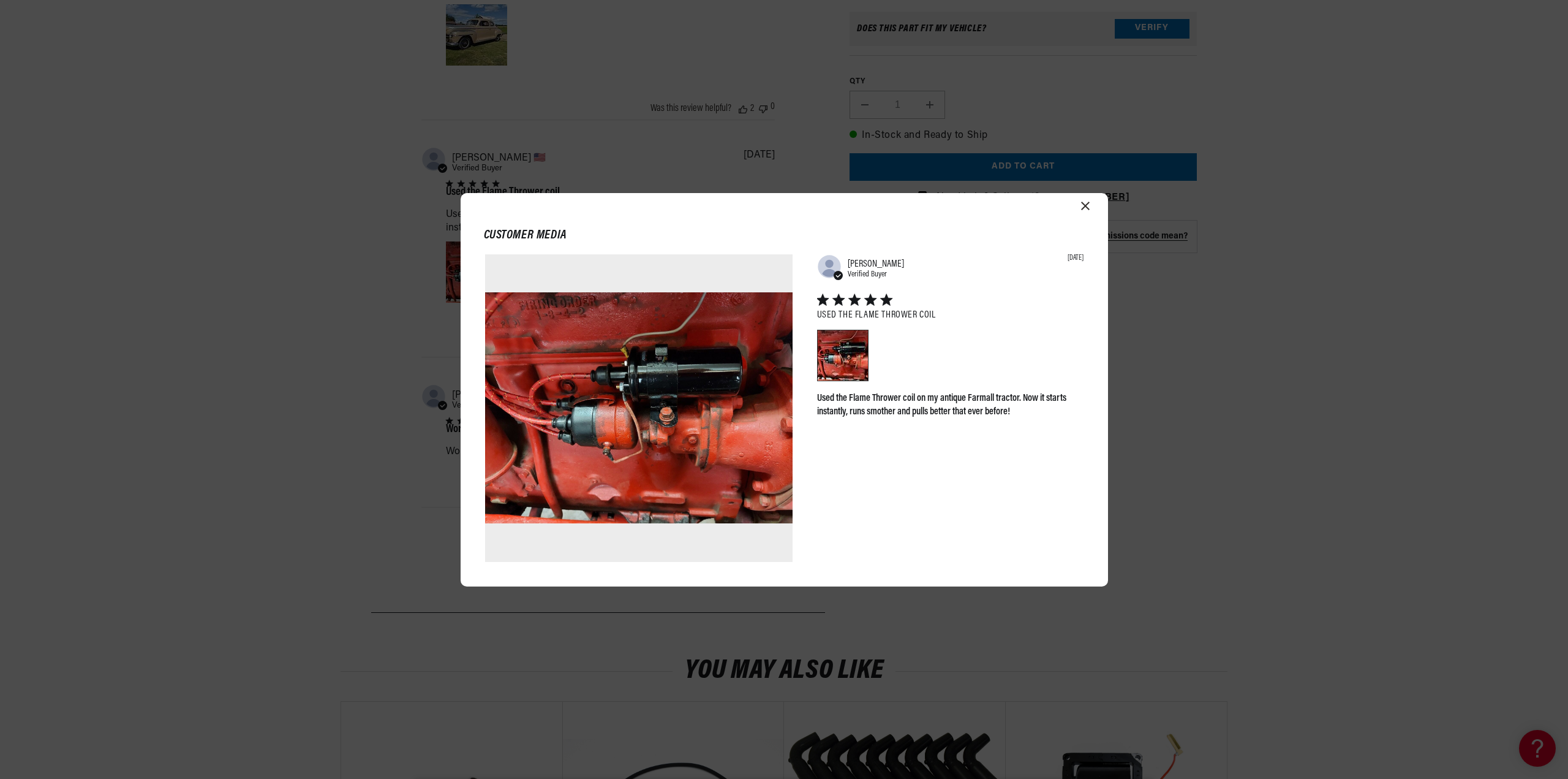
click at [1084, 208] on icon "Close modal" at bounding box center [1086, 206] width 9 height 9
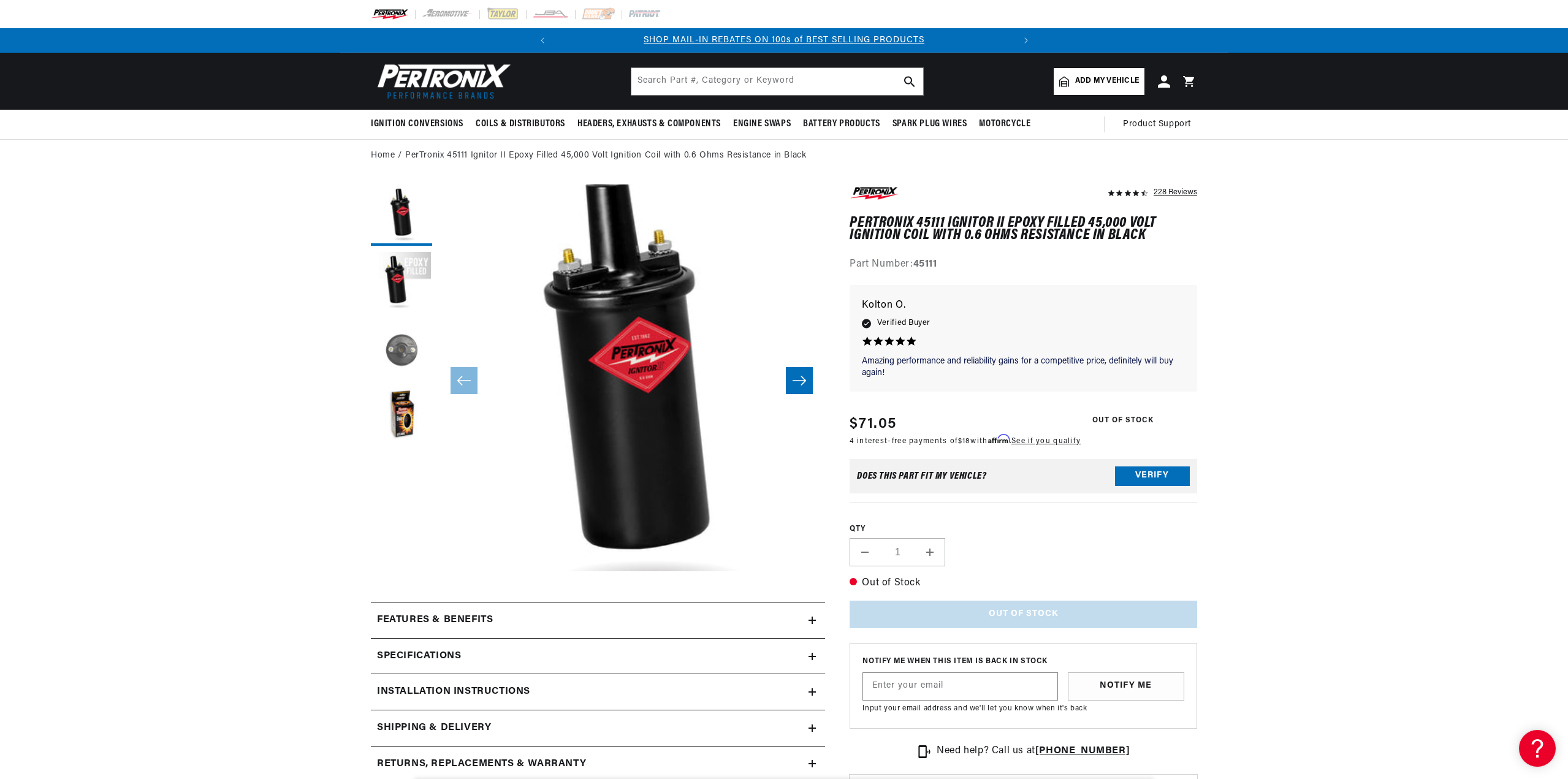
click at [409, 342] on button "Load image 3 in gallery view" at bounding box center [402, 350] width 61 height 61
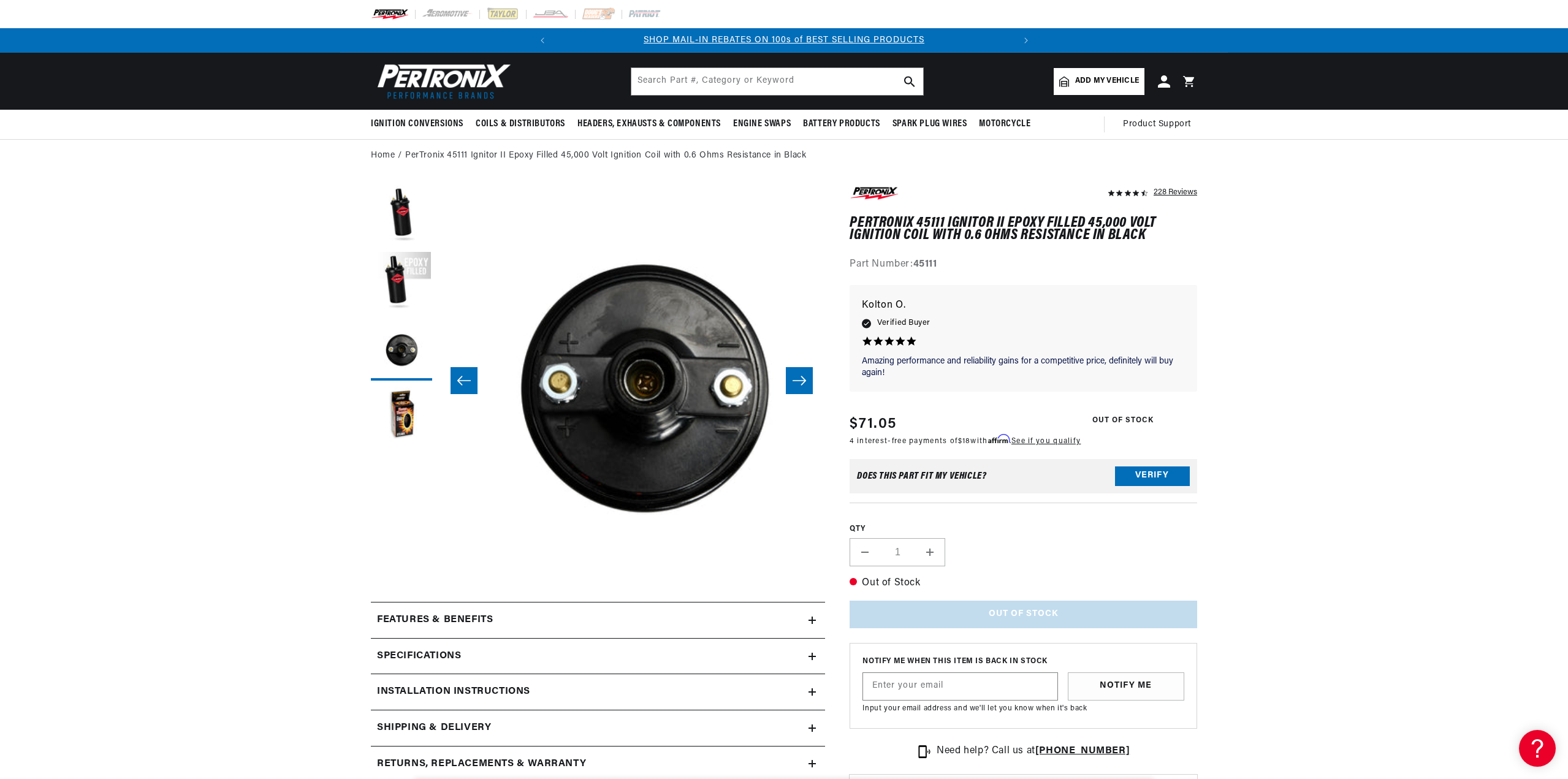
scroll to position [0, 774]
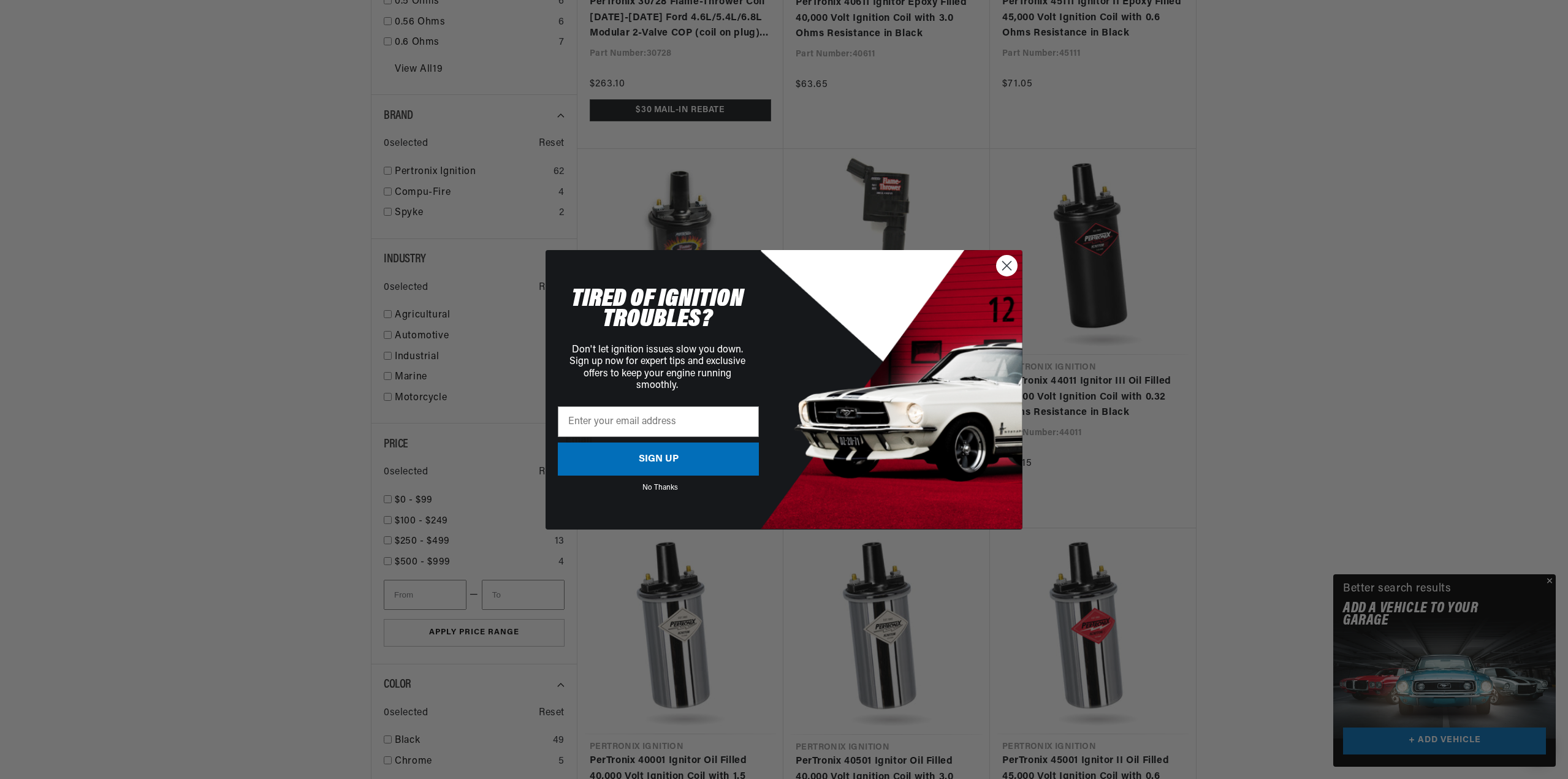
scroll to position [1226, 0]
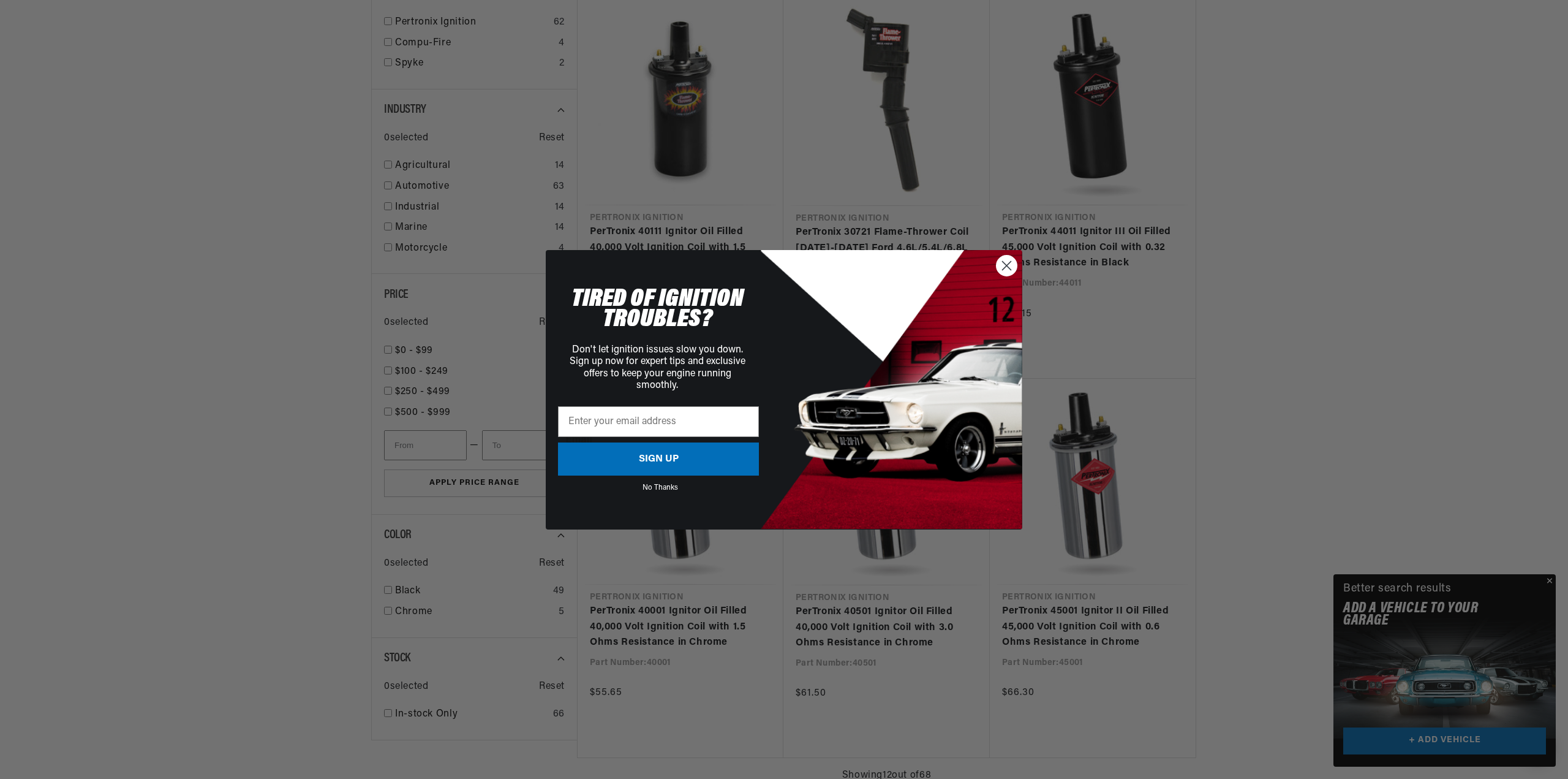
click at [1003, 271] on circle "Close dialog" at bounding box center [1007, 265] width 21 height 21
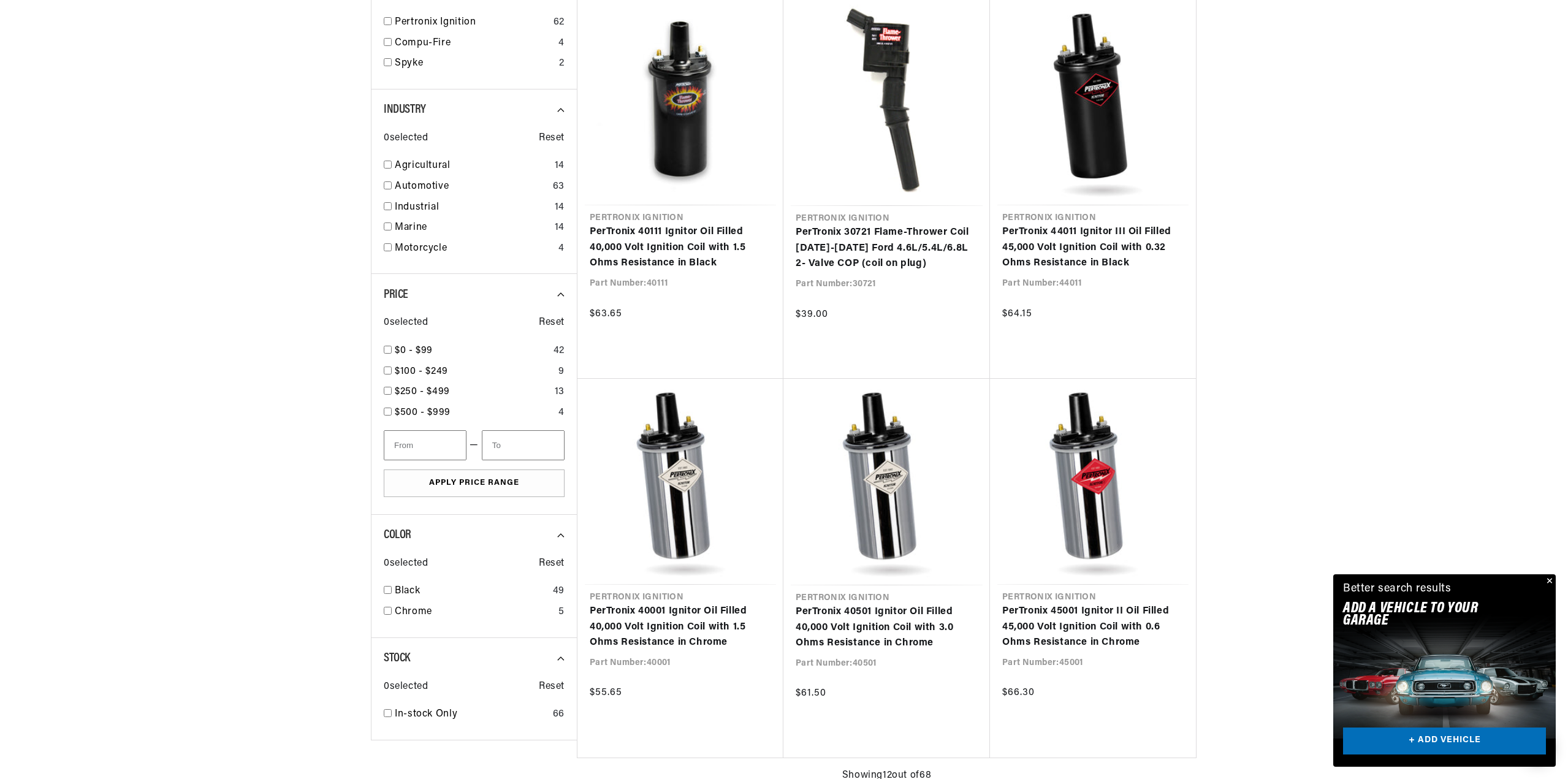
scroll to position [0, 453]
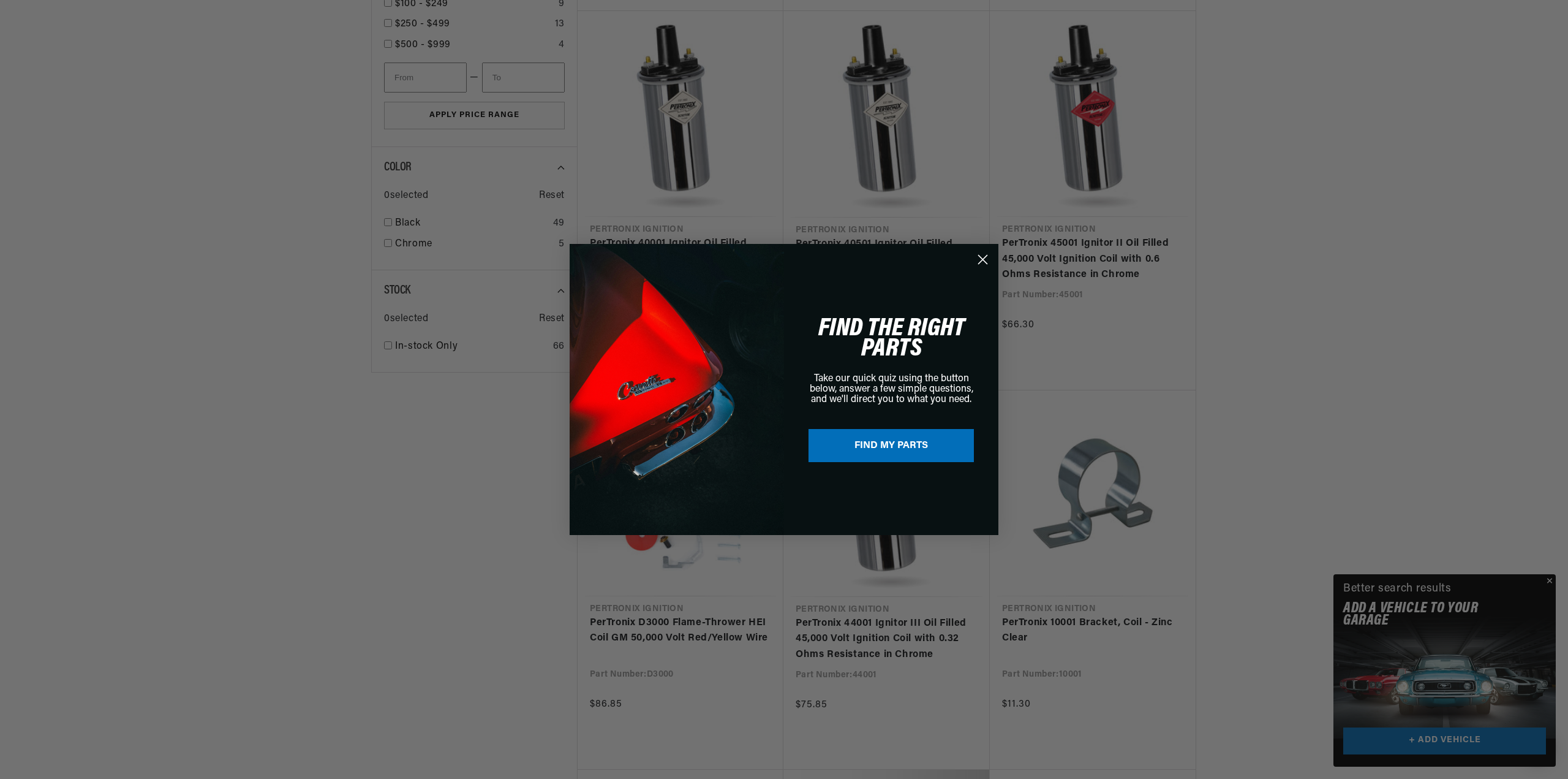
click at [984, 260] on circle "Close dialog" at bounding box center [982, 260] width 21 height 21
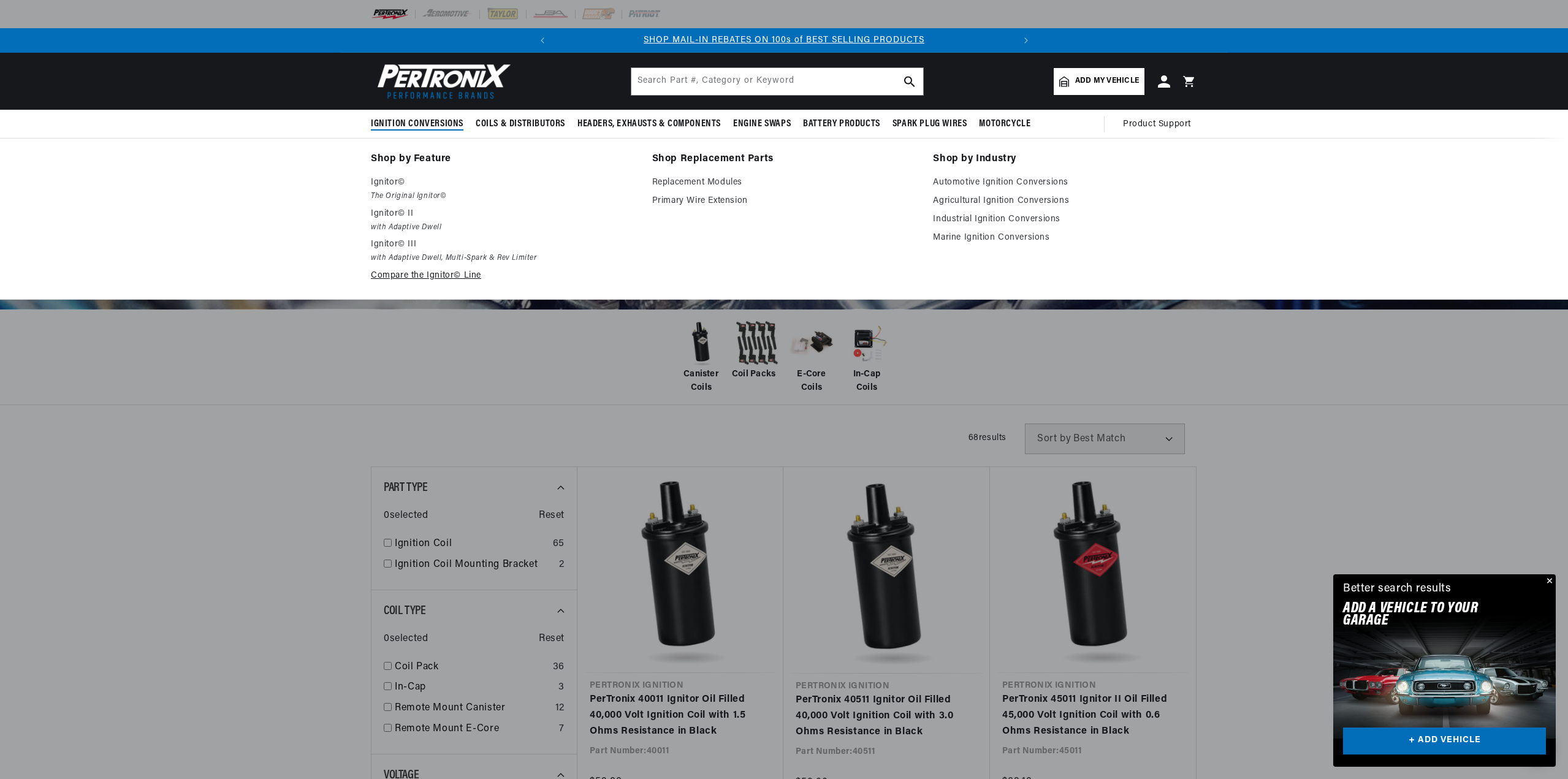
click at [403, 271] on link "Compare the Ignitor© Line" at bounding box center [503, 276] width 264 height 14
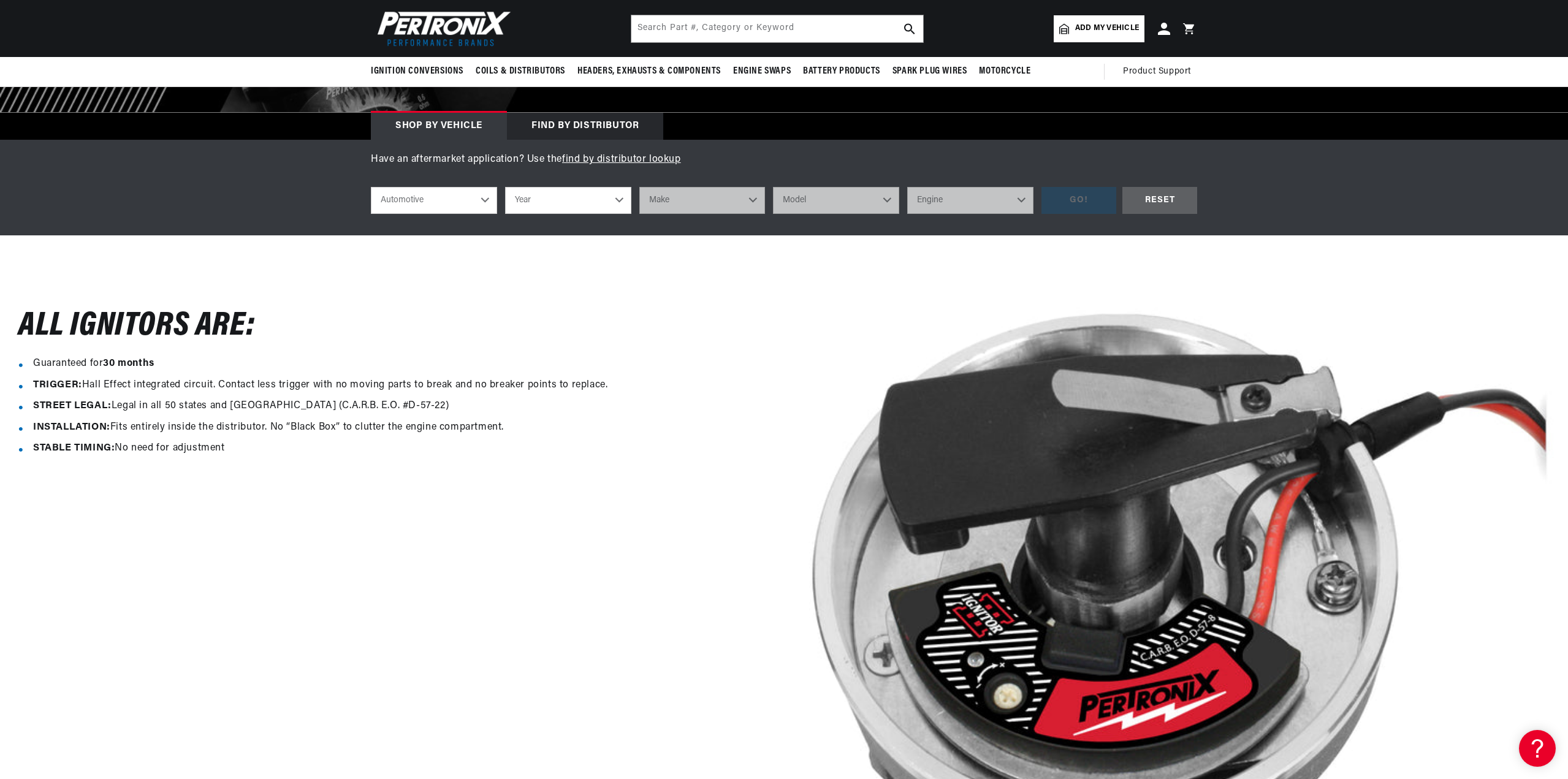
scroll to position [122, 0]
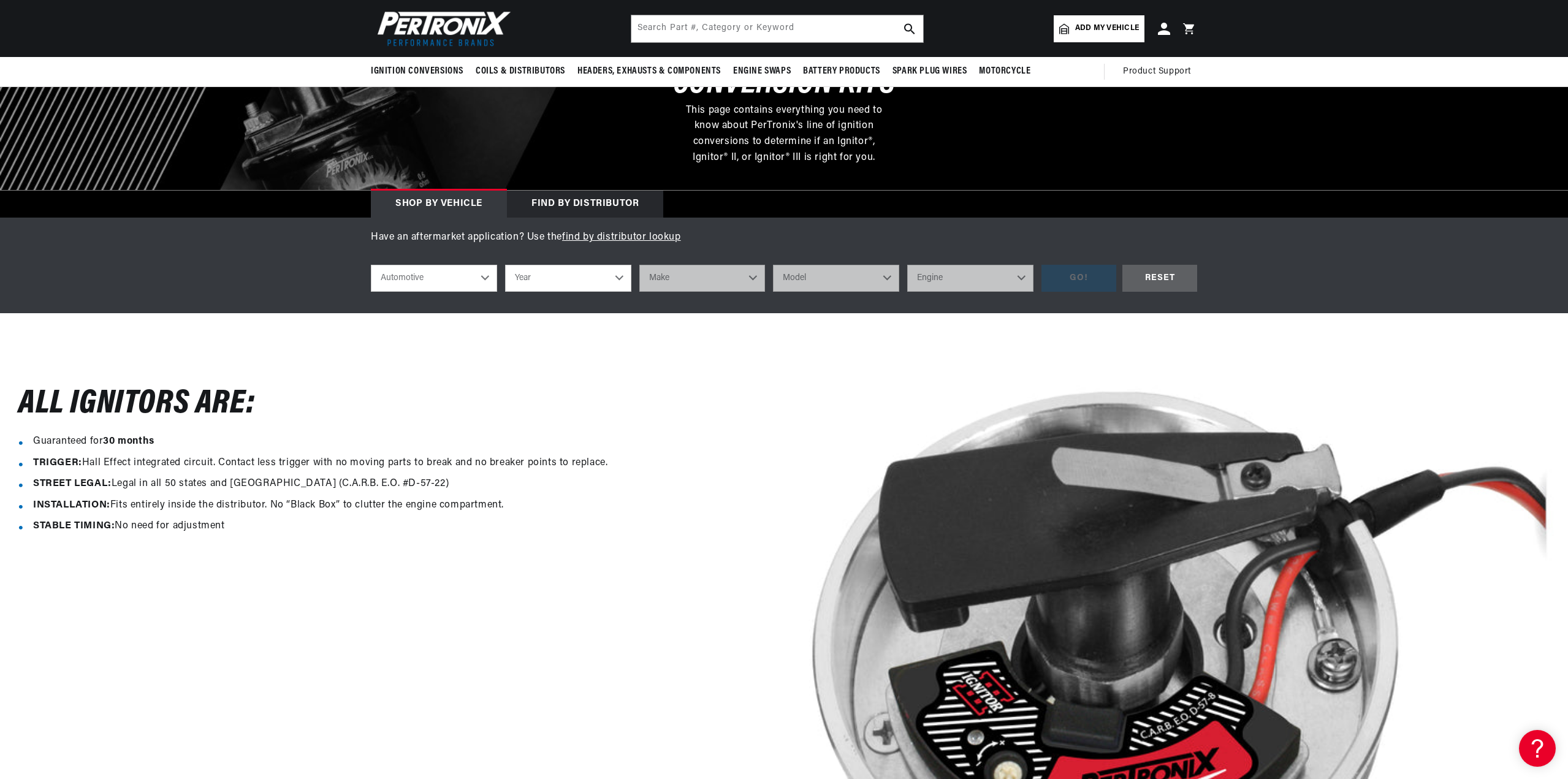
click at [458, 272] on select "Automotive Agricultural Industrial Marine Motorcycle" at bounding box center [434, 279] width 127 height 27
click at [371, 265] on select "Automotive Agricultural Industrial Marine Motorcycle" at bounding box center [434, 279] width 127 height 27
select select "Marine"
click at [542, 282] on select "Year [DATE] 1986 1985 1983 1982 1981 1980 1979 1978 1977 1976 1975 1974 1973 19…" at bounding box center [568, 279] width 127 height 27
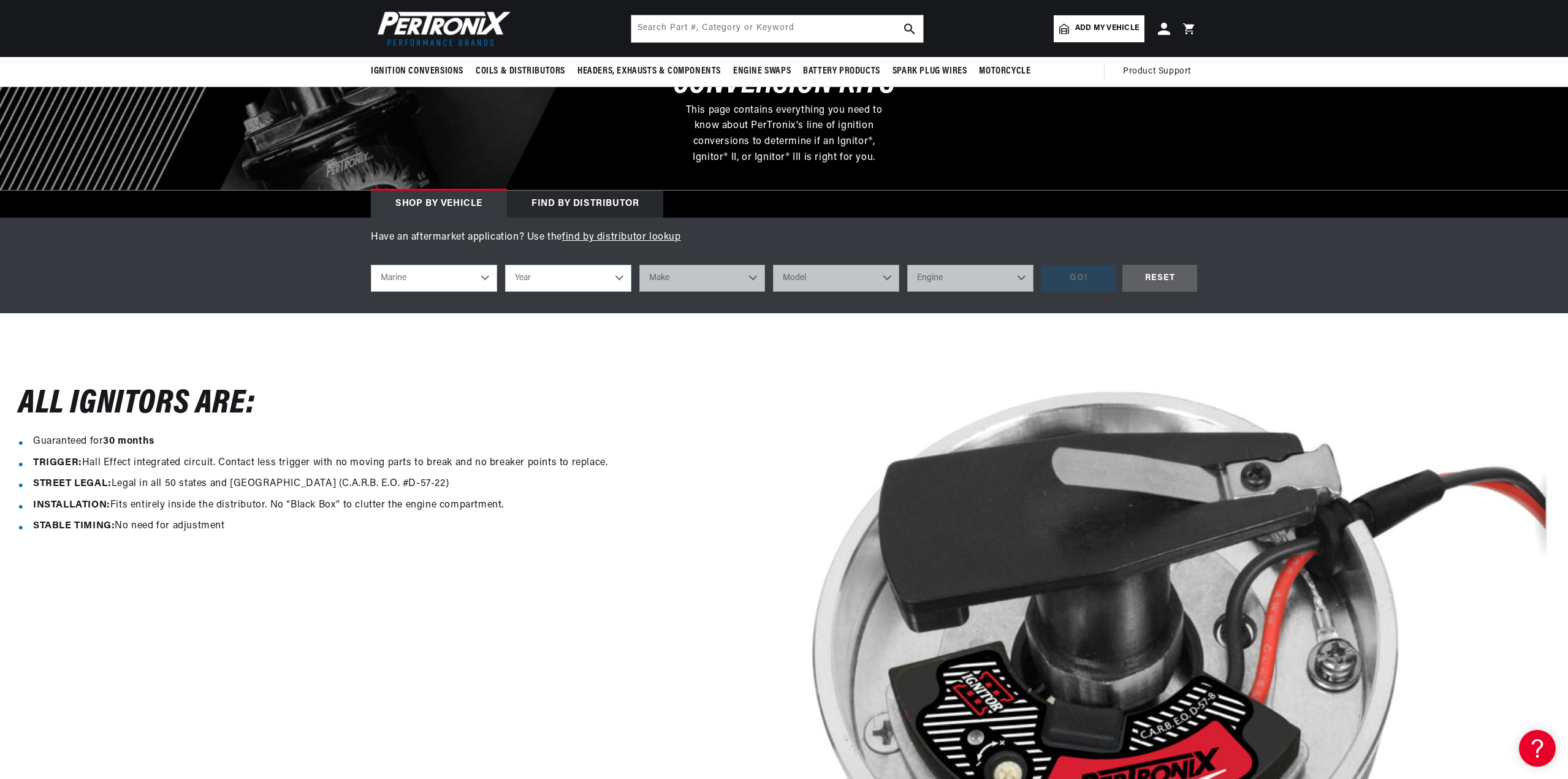
click at [709, 391] on div "All Ignitors ARe: Guaranteed for 30 months TRIGGER: Hall Effect integrated circ…" at bounding box center [392, 661] width 784 height 653
click at [571, 282] on select "Year [DATE] 1986 1985 1983 1982 1981 1980 1979 1978 1977 1976 1975 1974 1973 19…" at bounding box center [568, 279] width 127 height 27
click at [600, 234] on link "find by distributor lookup" at bounding box center [622, 237] width 119 height 10
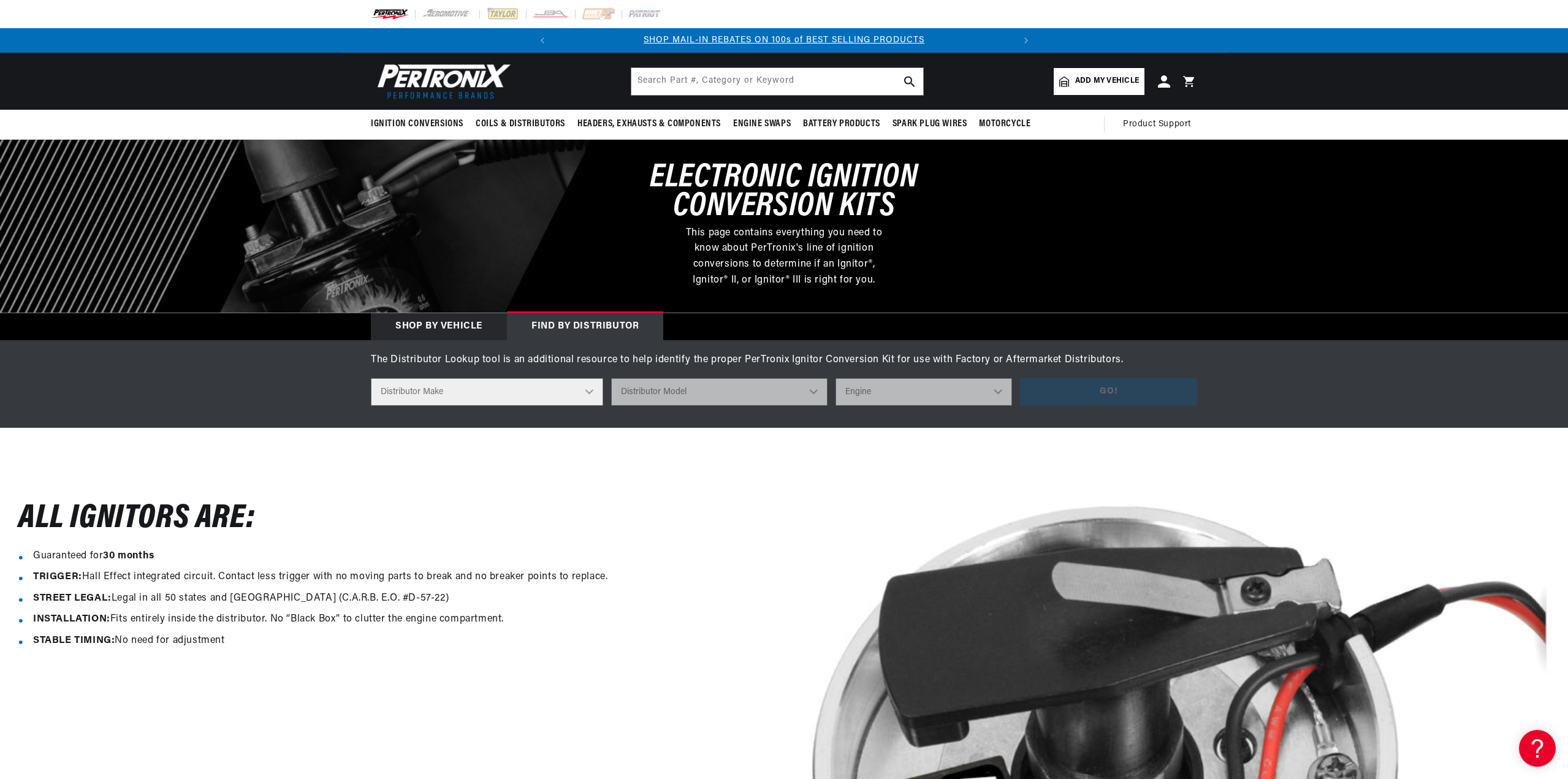
click at [558, 372] on div "The Distributor Lookup tool is an additional resource to help identify the prop…" at bounding box center [784, 378] width 888 height 53
click at [554, 388] on select "Distributor Make Accel [PERSON_NAME] Autolite Bosch Century Chrysler Clark Colt…" at bounding box center [487, 392] width 233 height 28
select select "Prestolite"
click at [371, 378] on select "Distributor Make Accel [PERSON_NAME] Autolite Bosch Century Chrysler Clark Colt…" at bounding box center [487, 392] width 233 height 28
click at [669, 389] on select "Distributor Model 980902 981080 982320 107298 C91 491348-C91 IAD-4008 IAD-4012 …" at bounding box center [722, 392] width 240 height 28
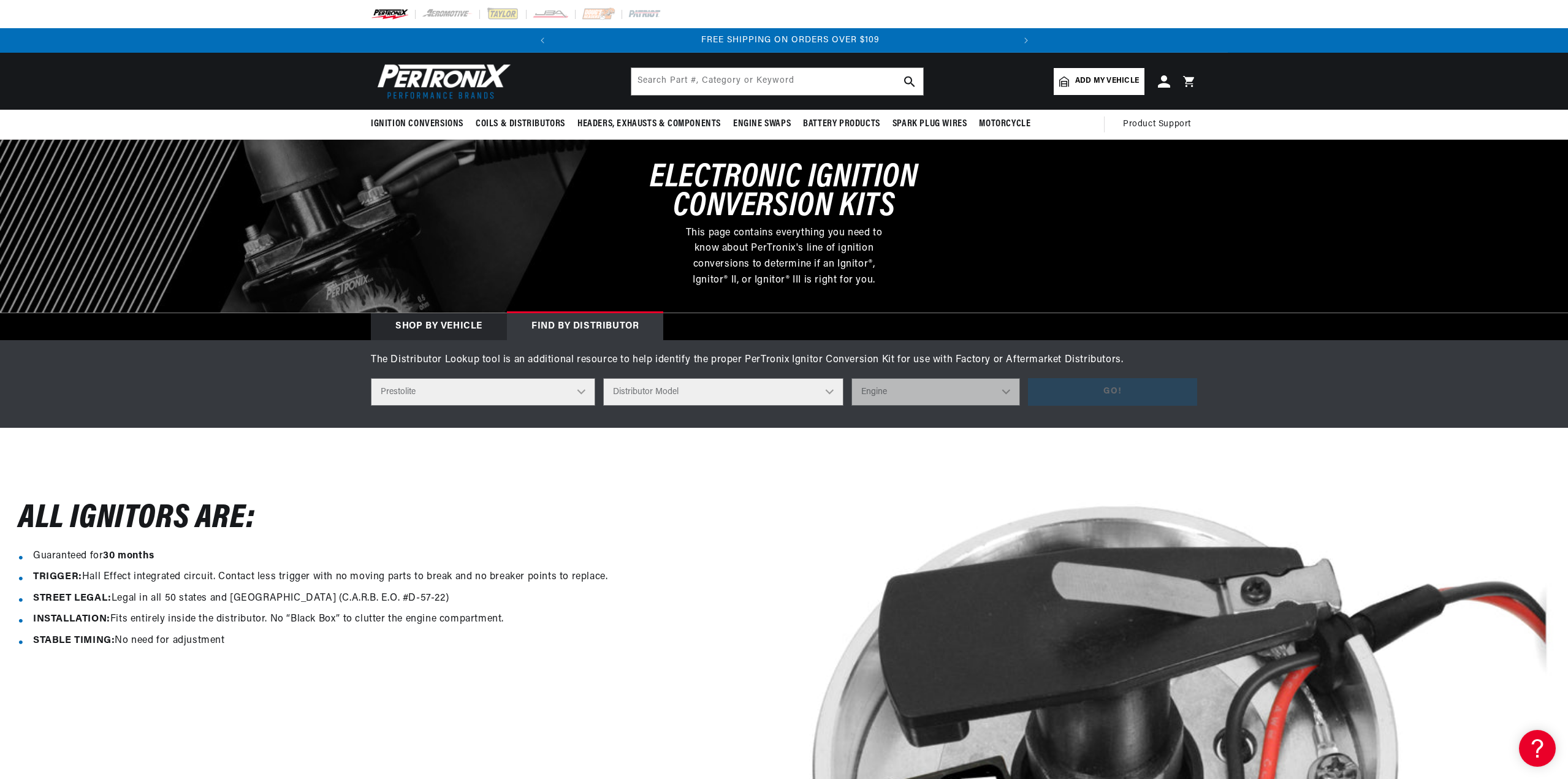
scroll to position [0, 457]
click at [487, 466] on div "All Ignitors ARe: Guaranteed for 30 months TRIGGER: Hall Effect integrated circ…" at bounding box center [392, 776] width 784 height 653
